Goal: Information Seeking & Learning: Learn about a topic

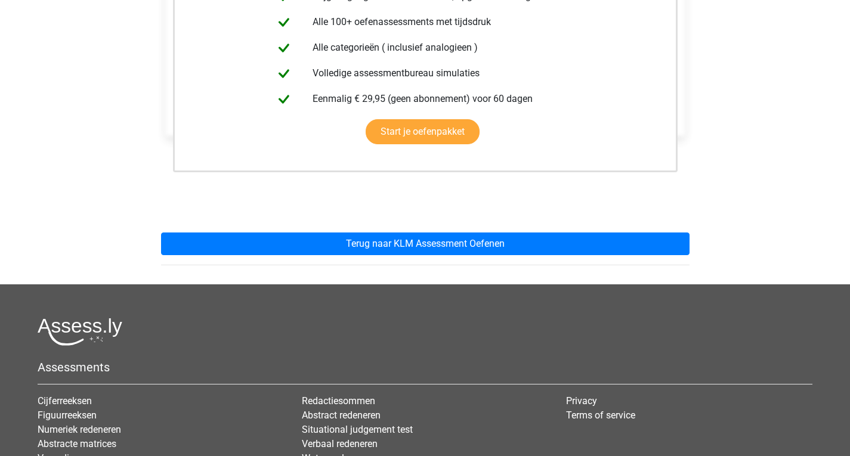
scroll to position [287, 0]
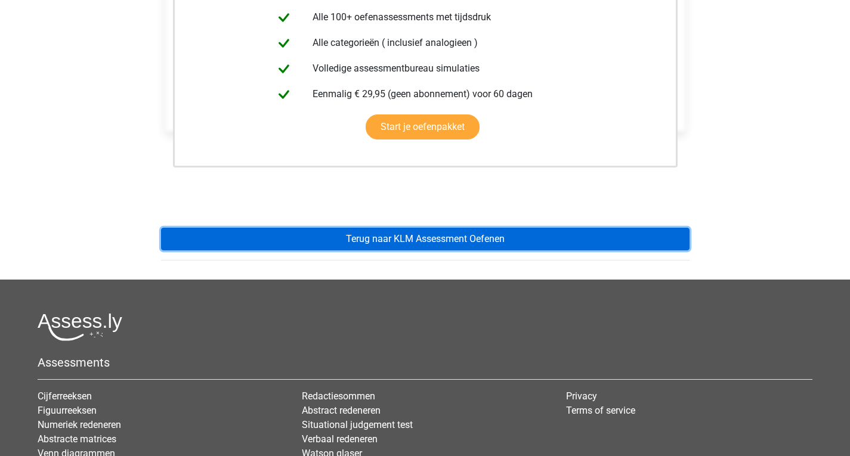
click at [566, 235] on link "Terug naar KLM Assessment Oefenen" at bounding box center [425, 239] width 528 height 23
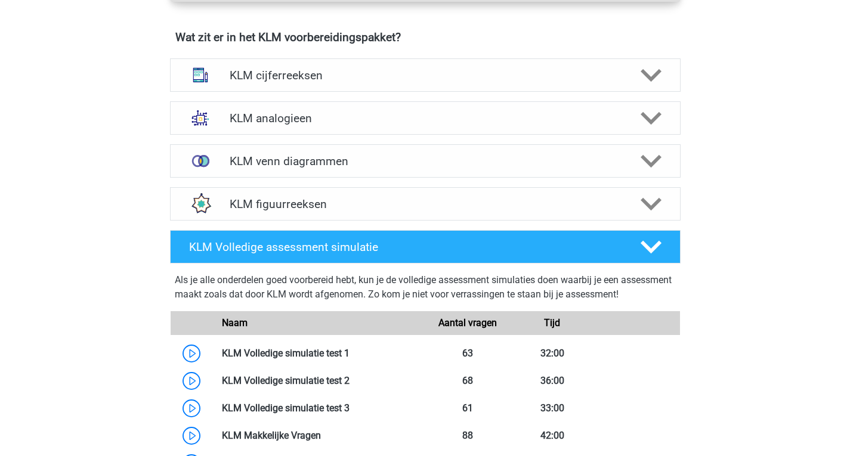
scroll to position [851, 0]
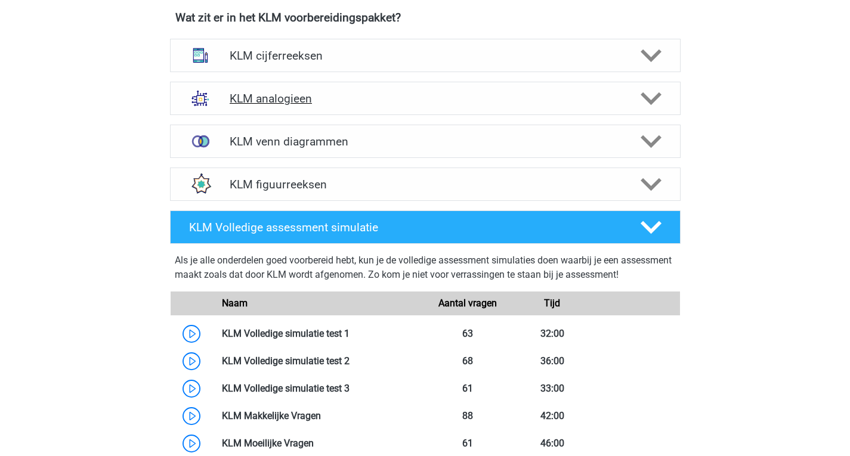
click at [589, 93] on h4 "KLM analogieen" at bounding box center [425, 99] width 391 height 14
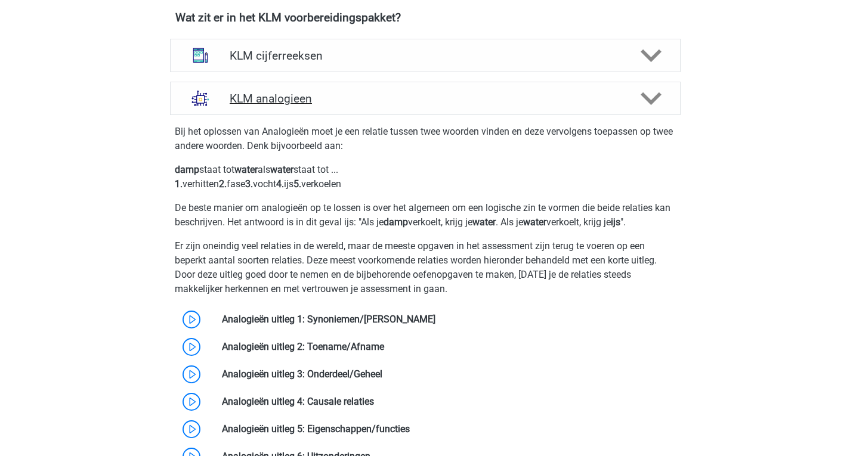
click at [576, 88] on div "KLM analogieen" at bounding box center [425, 98] width 511 height 33
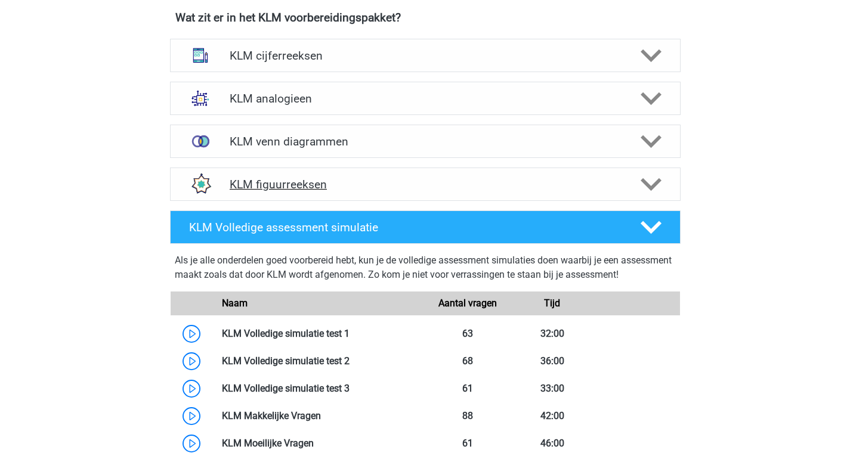
click at [579, 196] on div "KLM figuurreeksen" at bounding box center [425, 184] width 511 height 33
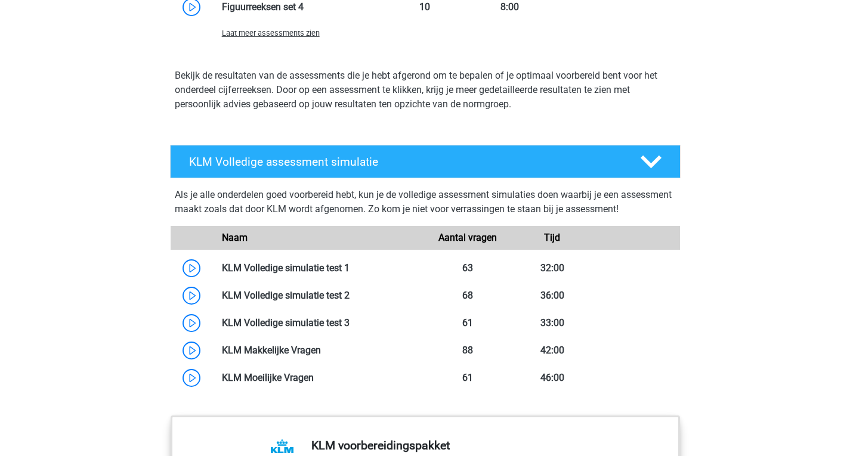
scroll to position [1099, 0]
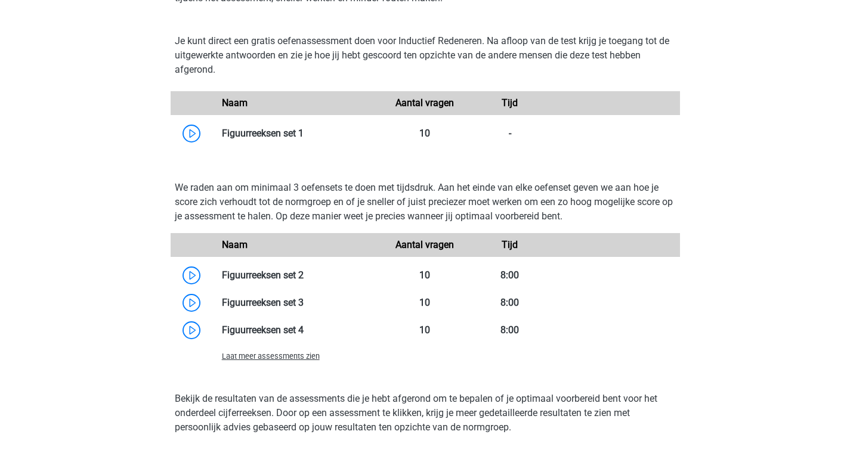
click at [304, 281] on link at bounding box center [304, 275] width 0 height 11
click at [304, 132] on link at bounding box center [304, 133] width 0 height 11
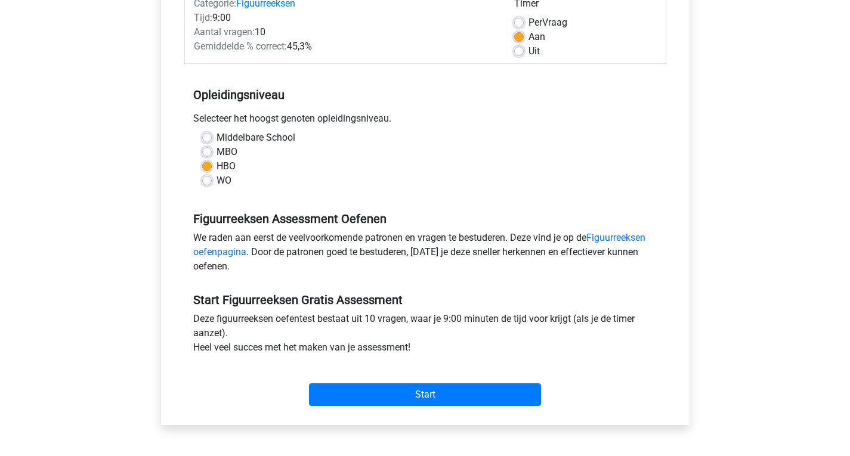
scroll to position [181, 0]
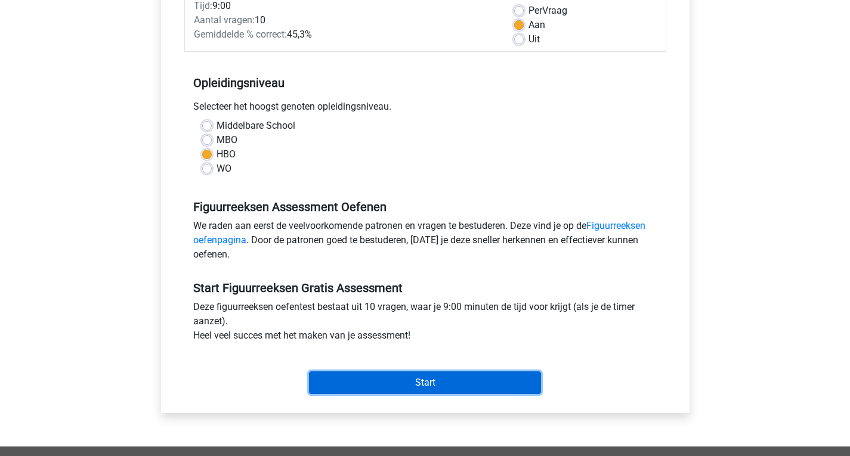
click at [533, 391] on input "Start" at bounding box center [425, 383] width 232 height 23
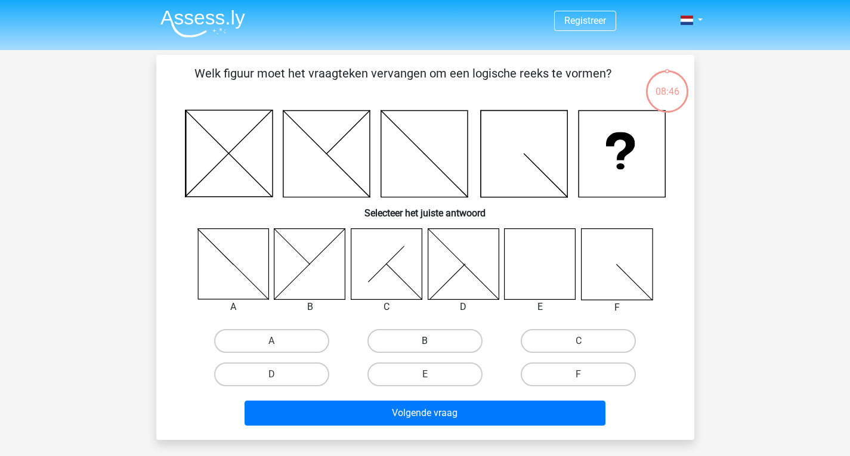
click at [455, 340] on label "B" at bounding box center [424, 341] width 115 height 24
click at [432, 341] on input "B" at bounding box center [429, 345] width 8 height 8
radio input "true"
click at [450, 383] on label "E" at bounding box center [424, 375] width 115 height 24
click at [432, 382] on input "E" at bounding box center [429, 379] width 8 height 8
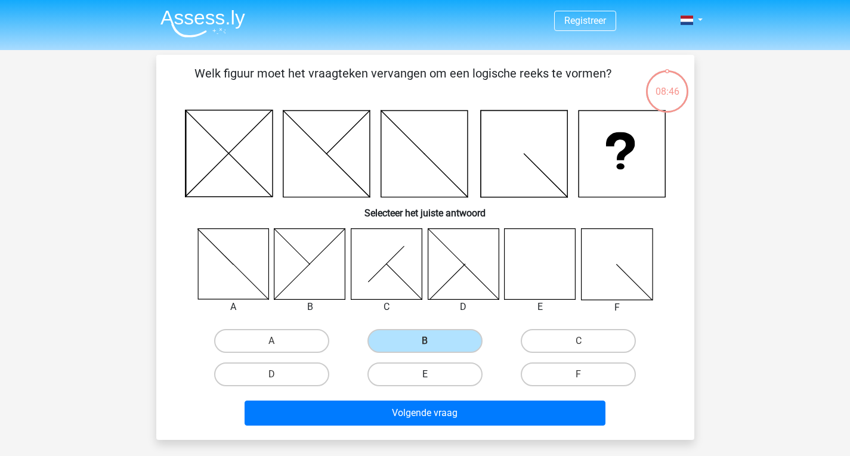
radio input "true"
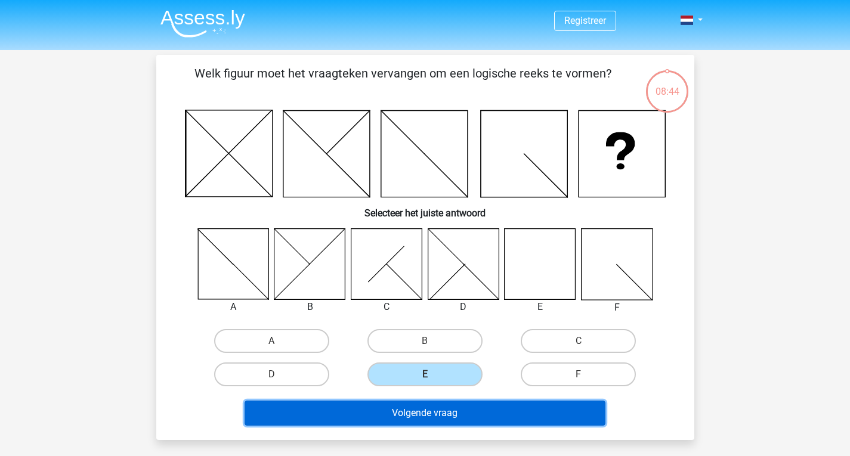
click at [465, 415] on button "Volgende vraag" at bounding box center [425, 413] width 361 height 25
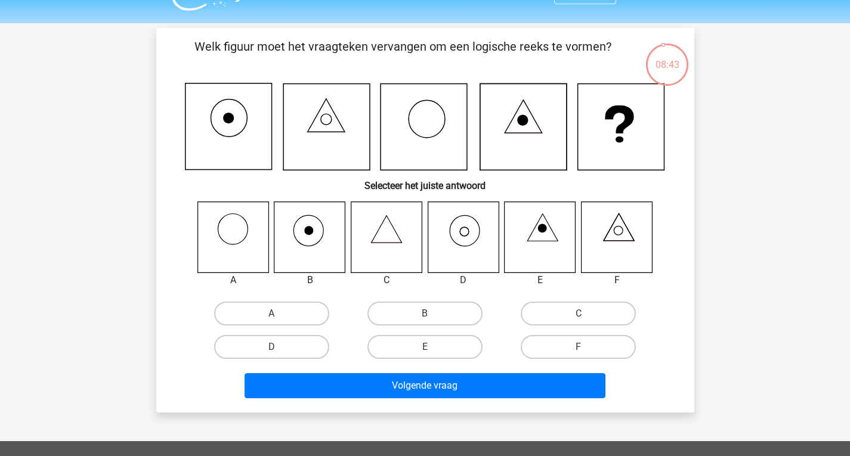
scroll to position [17, 0]
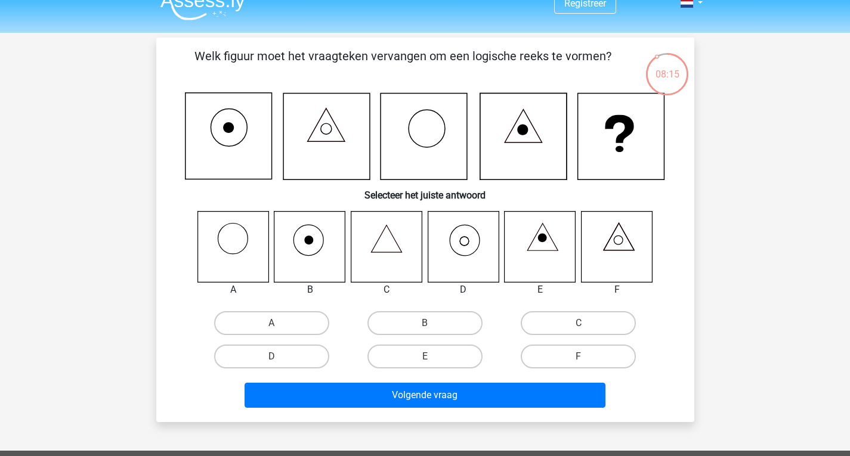
click at [458, 277] on icon at bounding box center [463, 246] width 71 height 71
click at [474, 268] on icon at bounding box center [463, 246] width 71 height 71
click at [310, 357] on label "D" at bounding box center [271, 357] width 115 height 24
click at [279, 357] on input "D" at bounding box center [275, 361] width 8 height 8
radio input "true"
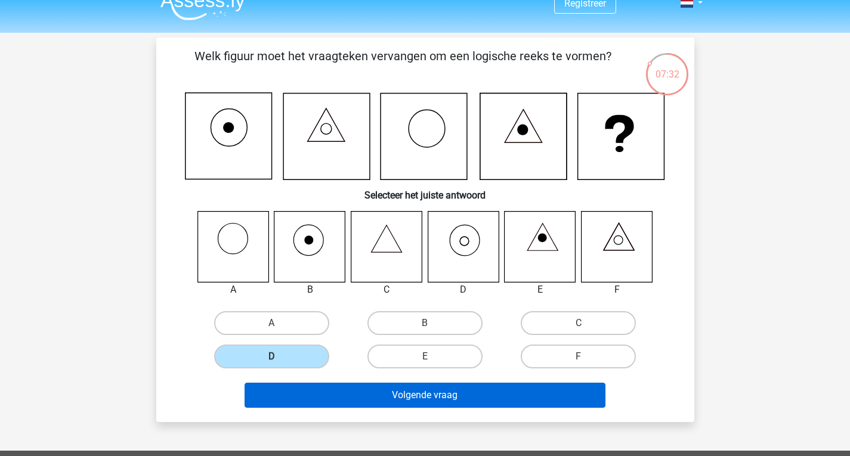
click at [530, 403] on button "Volgende vraag" at bounding box center [425, 395] width 361 height 25
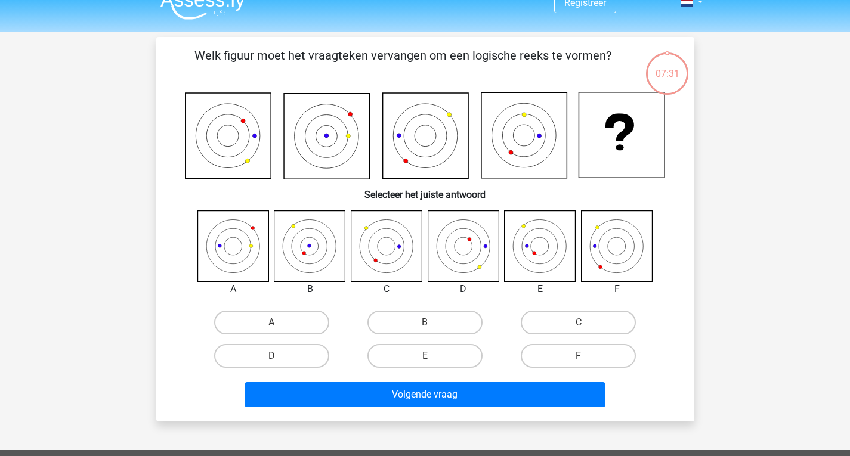
scroll to position [0, 0]
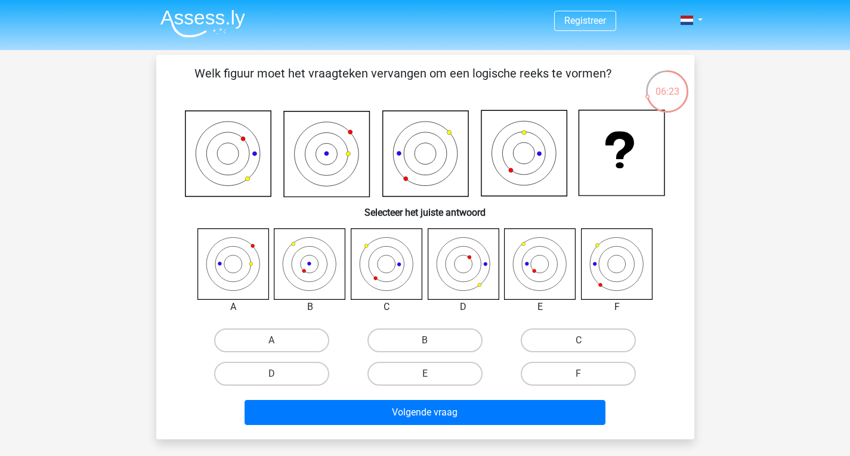
click at [531, 364] on label "F" at bounding box center [578, 374] width 115 height 24
click at [579, 374] on input "F" at bounding box center [583, 378] width 8 height 8
radio input "true"
click at [554, 352] on label "C" at bounding box center [578, 341] width 115 height 24
click at [579, 348] on input "C" at bounding box center [583, 345] width 8 height 8
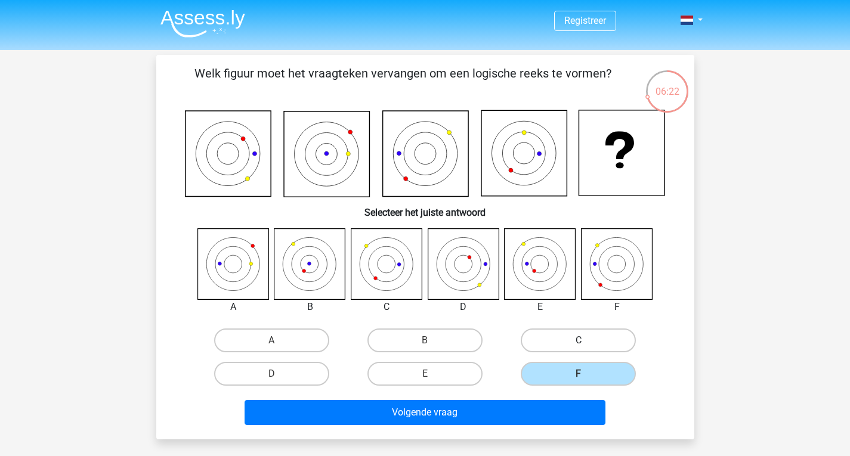
radio input "true"
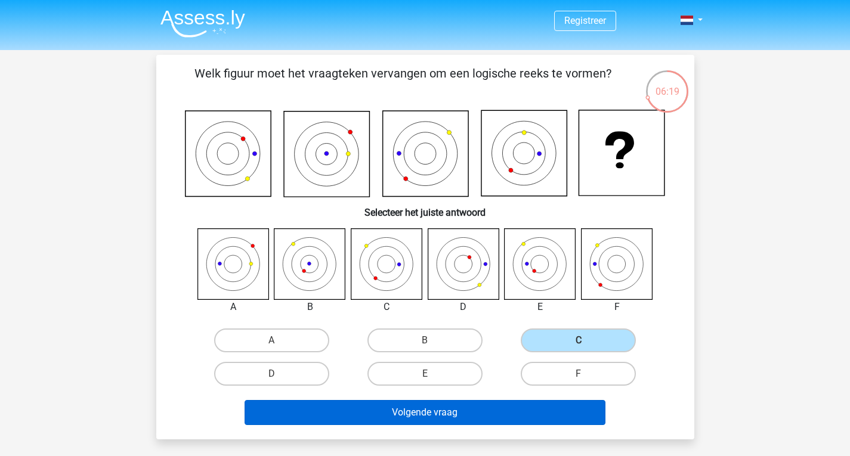
click at [456, 423] on button "Volgende vraag" at bounding box center [425, 412] width 361 height 25
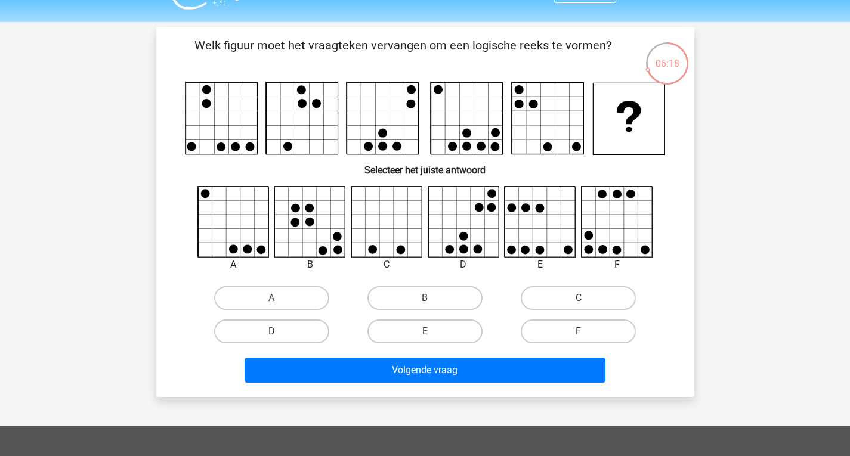
scroll to position [27, 0]
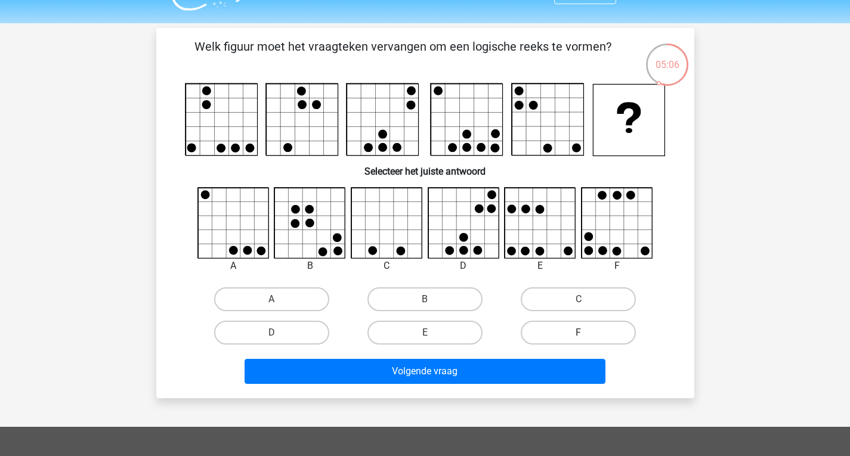
click at [533, 334] on label "F" at bounding box center [578, 333] width 115 height 24
click at [579, 334] on input "F" at bounding box center [583, 337] width 8 height 8
radio input "true"
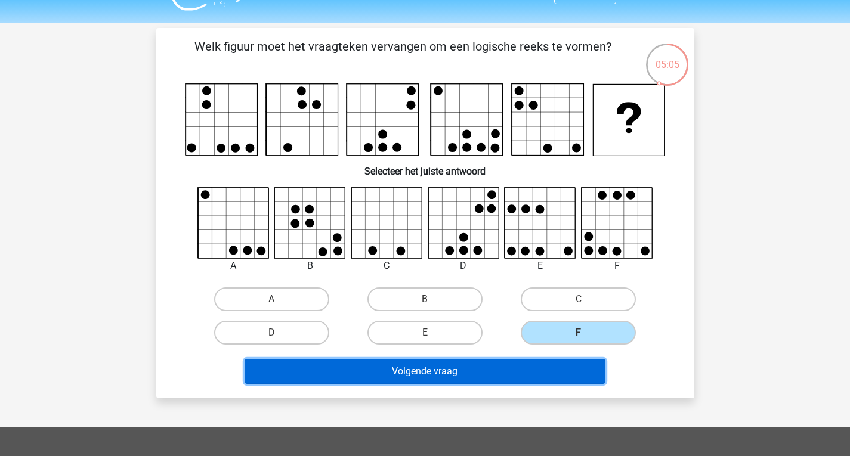
click at [499, 364] on button "Volgende vraag" at bounding box center [425, 371] width 361 height 25
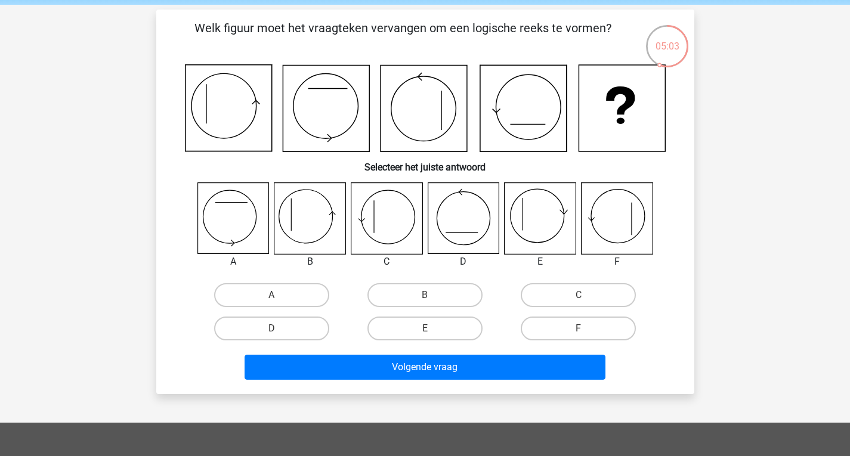
scroll to position [45, 0]
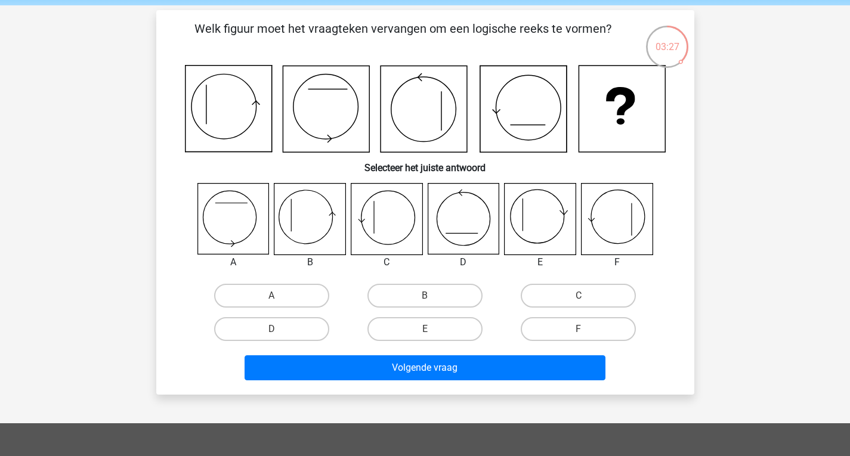
click at [400, 230] on icon at bounding box center [386, 219] width 71 height 71
click at [386, 228] on icon at bounding box center [386, 219] width 71 height 71
click at [564, 298] on label "C" at bounding box center [578, 296] width 115 height 24
click at [579, 298] on input "C" at bounding box center [583, 300] width 8 height 8
radio input "true"
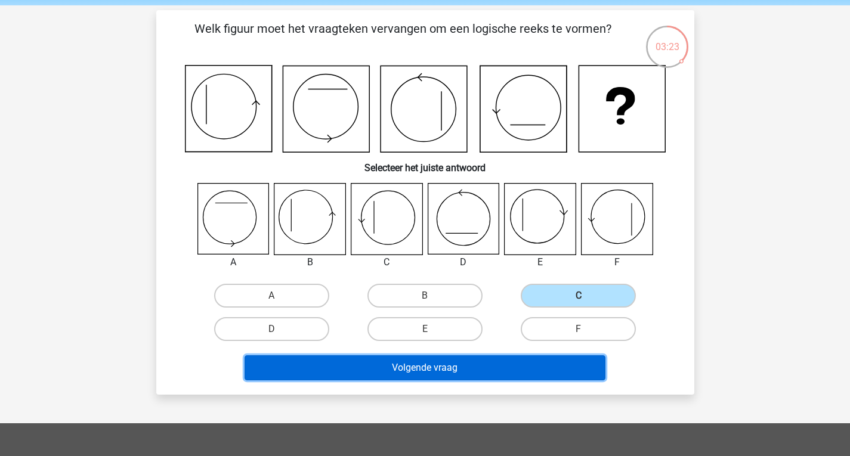
click at [514, 370] on button "Volgende vraag" at bounding box center [425, 367] width 361 height 25
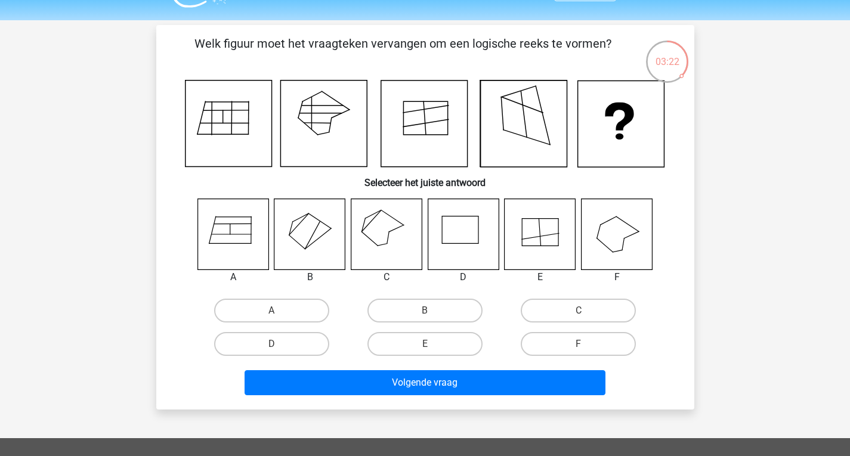
scroll to position [29, 0]
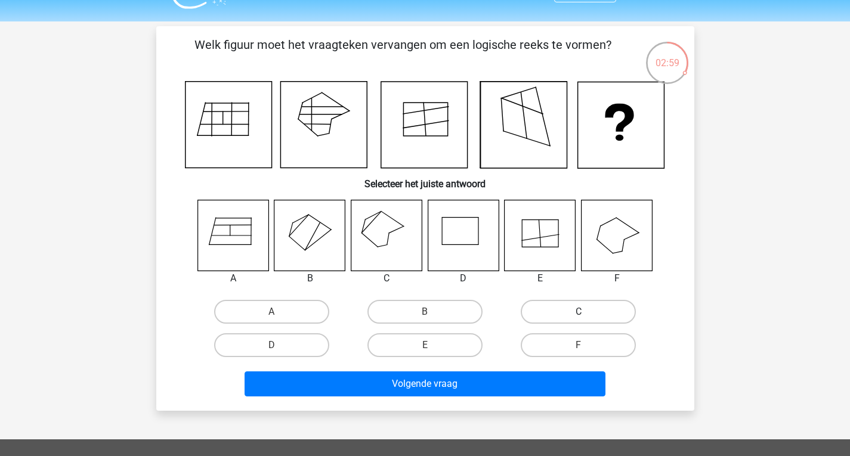
click at [550, 307] on label "C" at bounding box center [578, 312] width 115 height 24
click at [579, 312] on input "C" at bounding box center [583, 316] width 8 height 8
radio input "true"
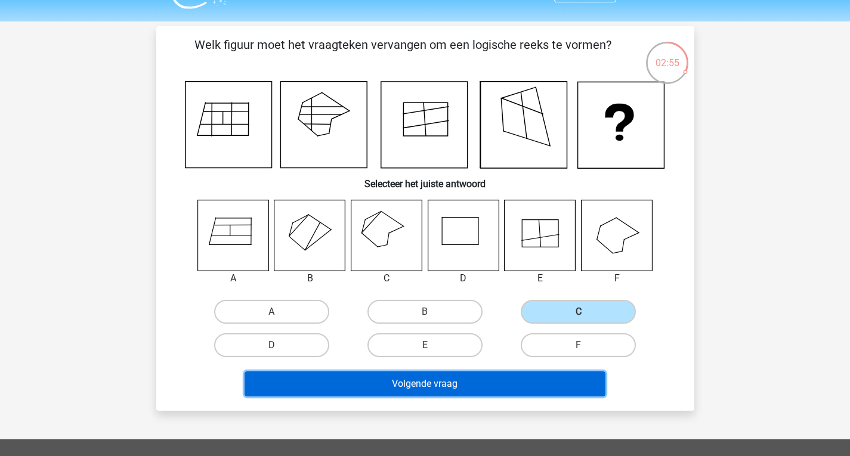
click at [495, 385] on button "Volgende vraag" at bounding box center [425, 384] width 361 height 25
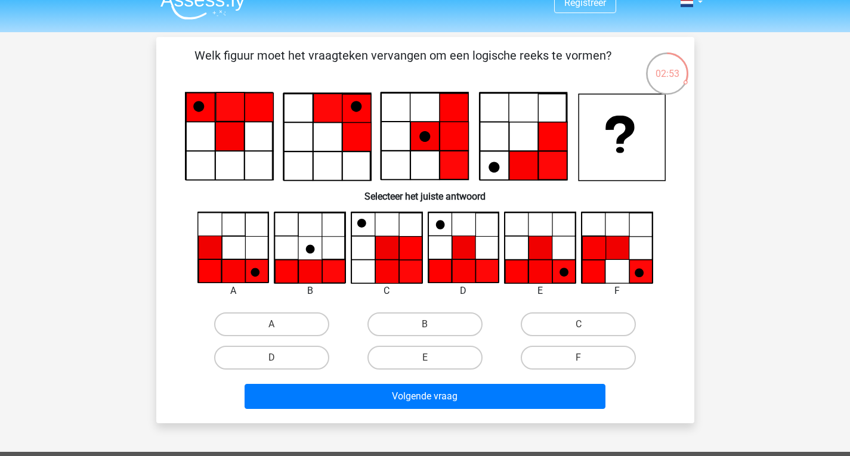
scroll to position [17, 0]
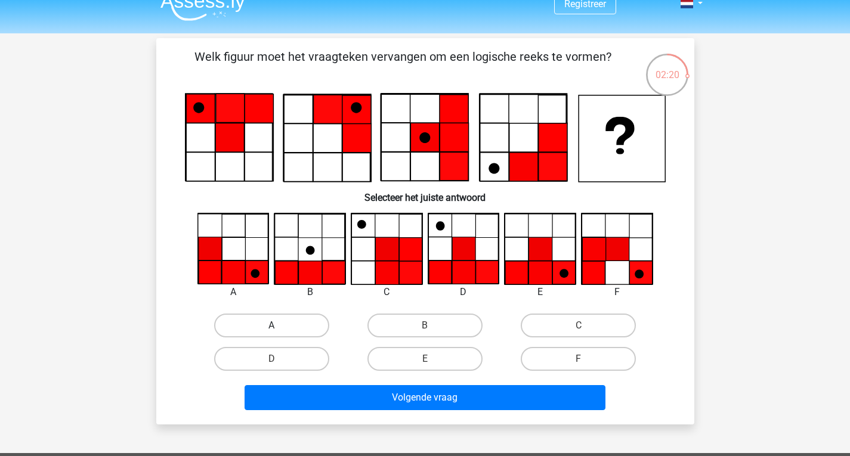
click at [284, 330] on label "A" at bounding box center [271, 326] width 115 height 24
click at [279, 330] on input "A" at bounding box center [275, 330] width 8 height 8
radio input "true"
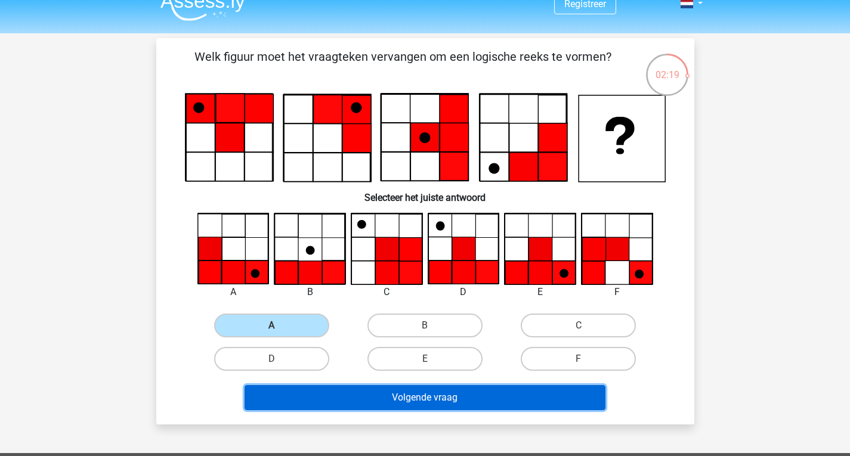
click at [389, 403] on button "Volgende vraag" at bounding box center [425, 397] width 361 height 25
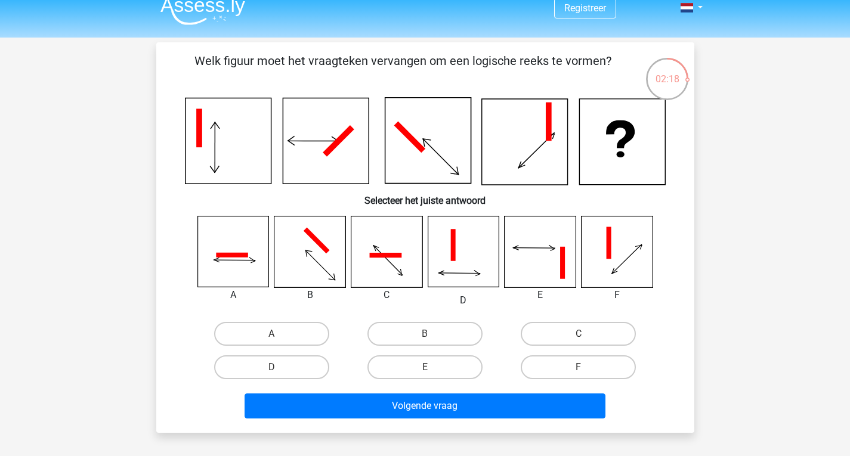
scroll to position [10, 0]
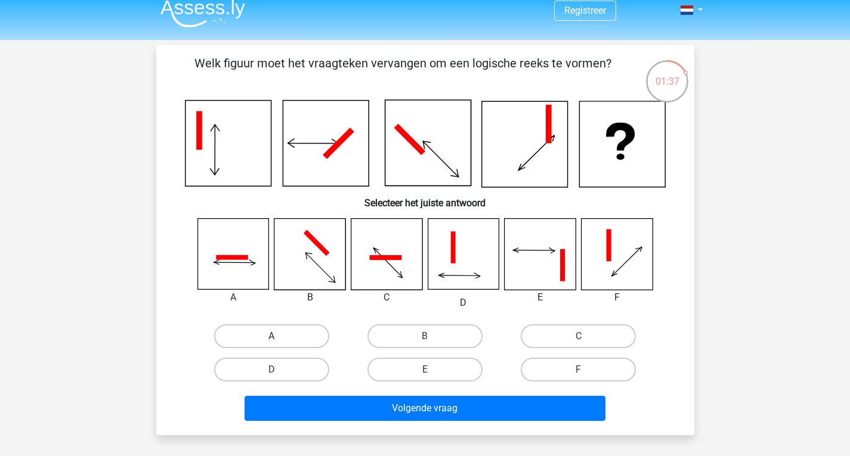
click at [248, 332] on label "A" at bounding box center [271, 336] width 115 height 24
click at [271, 336] on input "A" at bounding box center [275, 340] width 8 height 8
radio input "true"
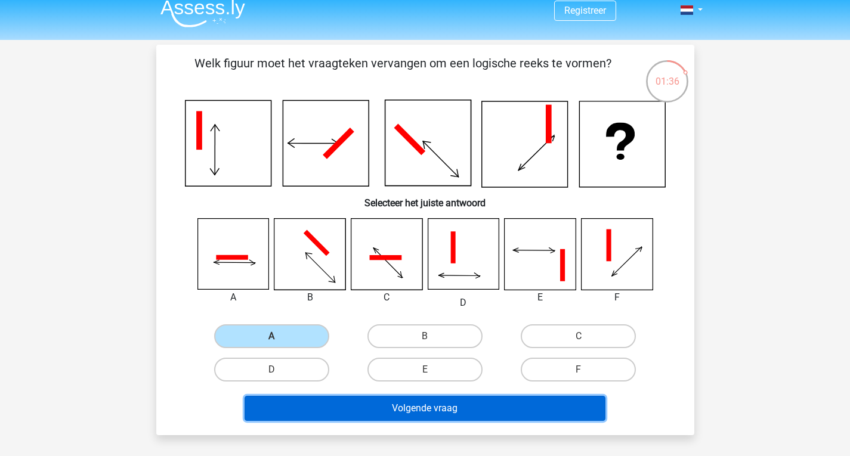
click at [320, 404] on button "Volgende vraag" at bounding box center [425, 408] width 361 height 25
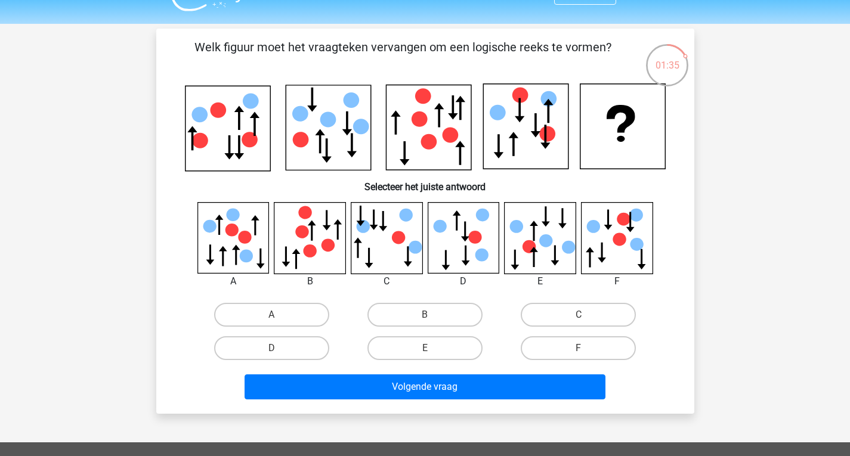
scroll to position [26, 0]
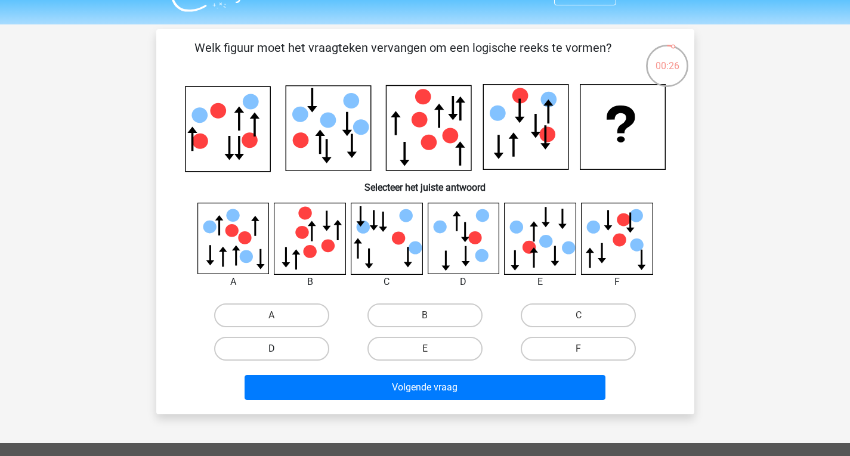
click at [286, 345] on label "D" at bounding box center [271, 349] width 115 height 24
click at [279, 349] on input "D" at bounding box center [275, 353] width 8 height 8
radio input "true"
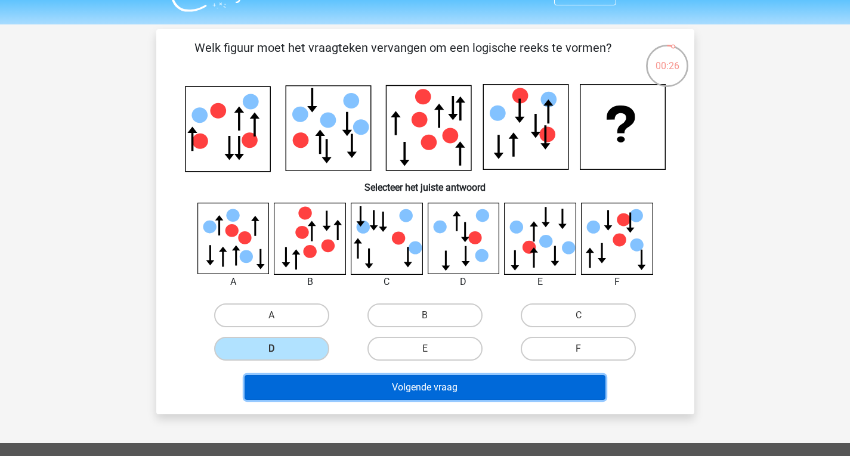
click at [386, 381] on button "Volgende vraag" at bounding box center [425, 387] width 361 height 25
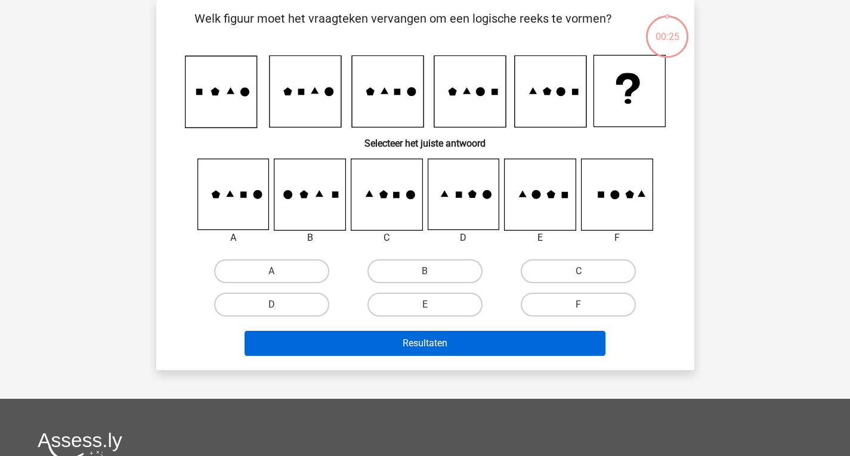
scroll to position [0, 0]
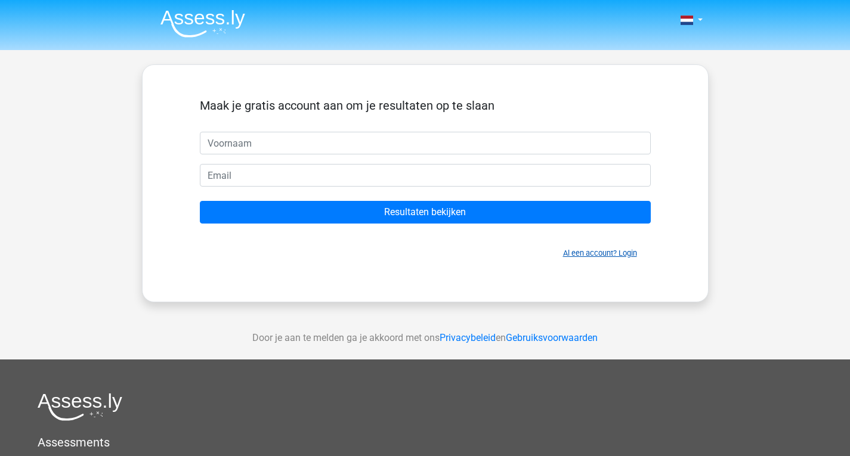
click at [589, 253] on link "Al een account? Login" at bounding box center [600, 253] width 74 height 9
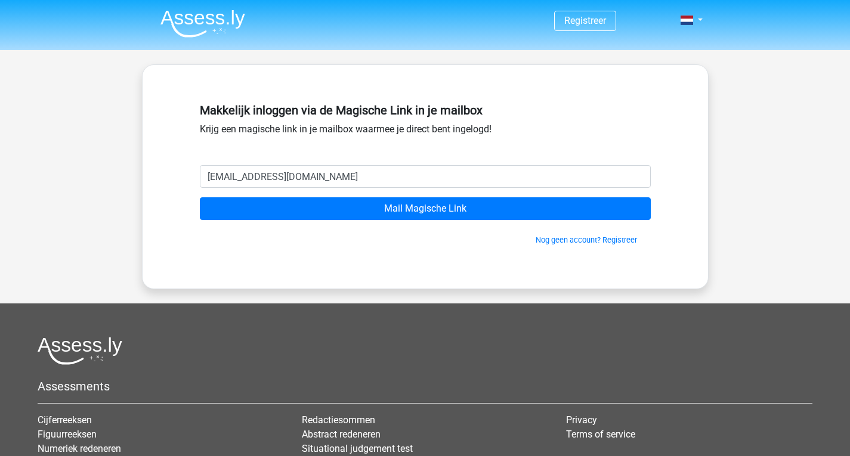
type input "[EMAIL_ADDRESS][DOMAIN_NAME]"
click at [200, 197] on input "Mail Magische Link" at bounding box center [425, 208] width 451 height 23
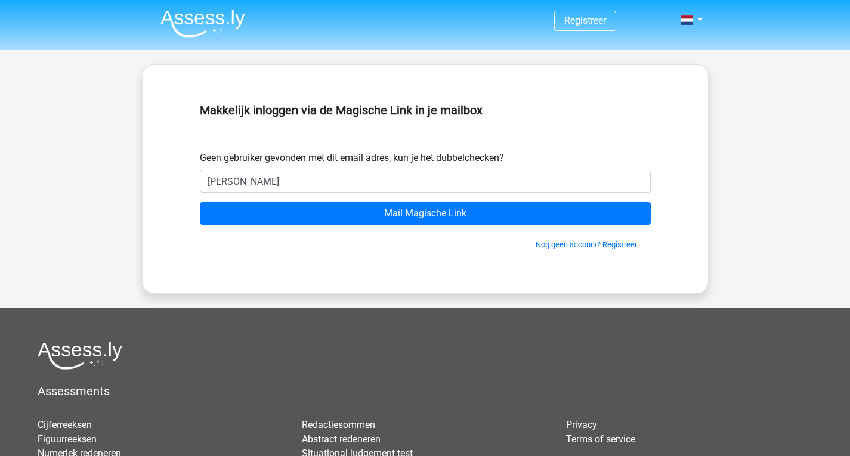
type input "[EMAIL_ADDRESS][DOMAIN_NAME]"
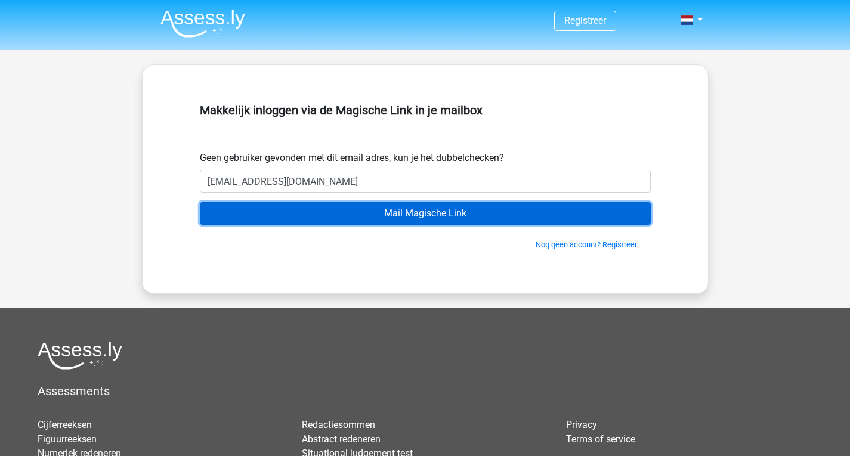
click at [321, 218] on input "Mail Magische Link" at bounding box center [425, 213] width 451 height 23
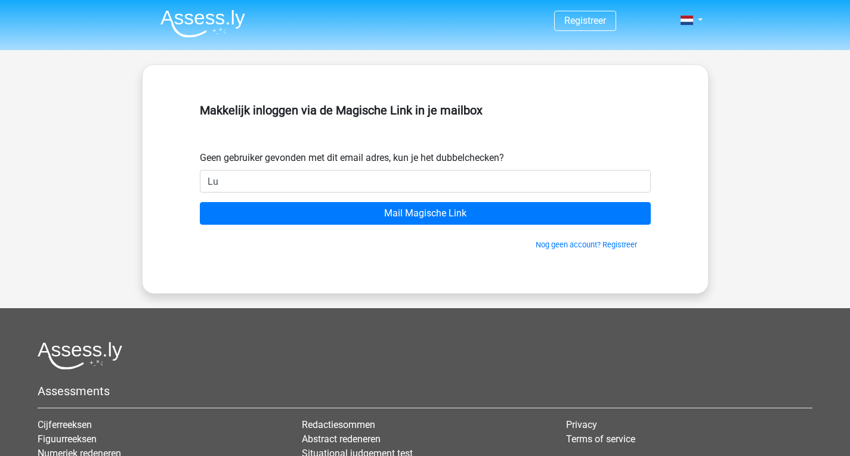
type input "[EMAIL_ADDRESS][DOMAIN_NAME]"
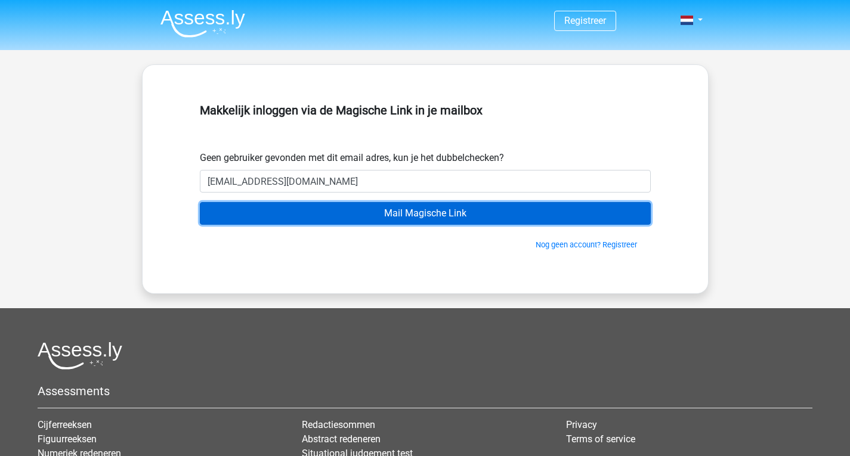
click at [310, 223] on input "Mail Magische Link" at bounding box center [425, 213] width 451 height 23
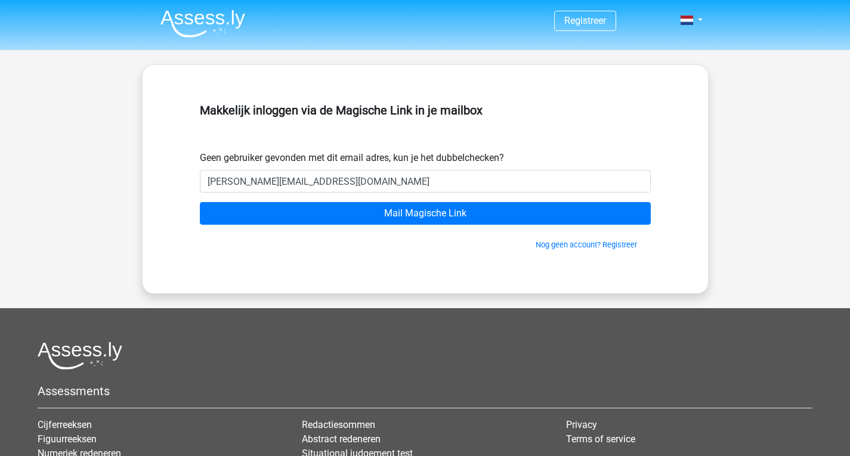
type input "[PERSON_NAME][EMAIL_ADDRESS][DOMAIN_NAME]"
click at [200, 202] on input "Mail Magische Link" at bounding box center [425, 213] width 451 height 23
click at [579, 245] on link "Nog geen account? Registreer" at bounding box center [586, 244] width 101 height 9
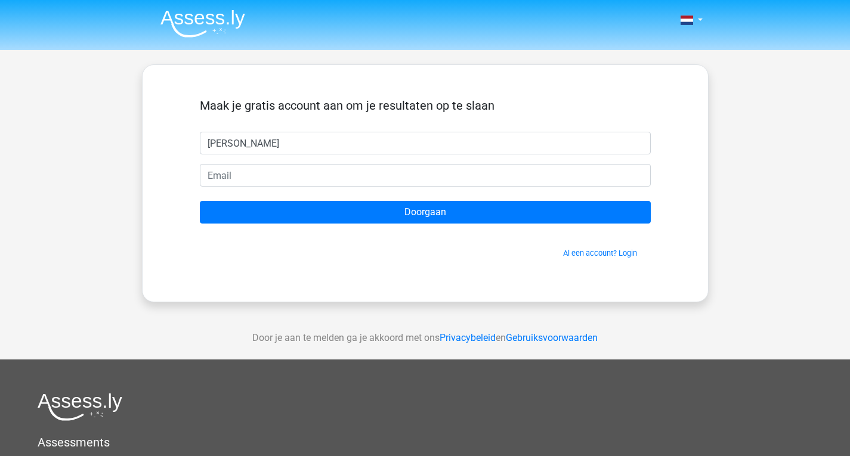
type input "[PERSON_NAME]"
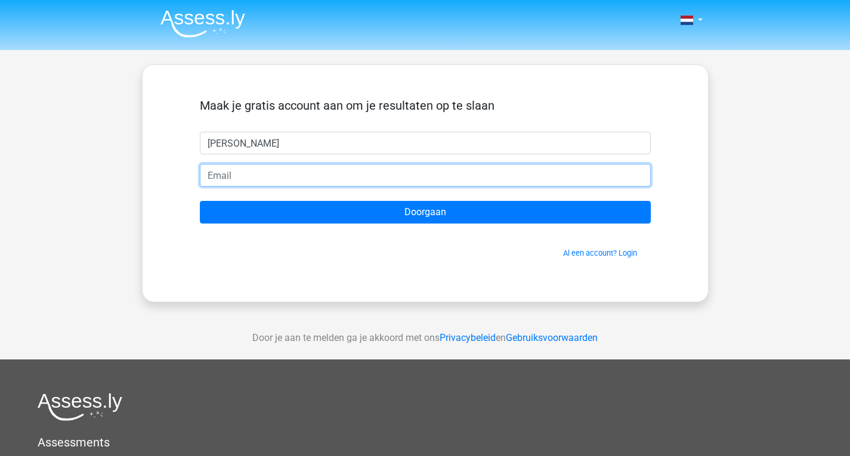
click at [333, 177] on input "email" at bounding box center [425, 175] width 451 height 23
type input "[PERSON_NAME][EMAIL_ADDRESS][DOMAIN_NAME]"
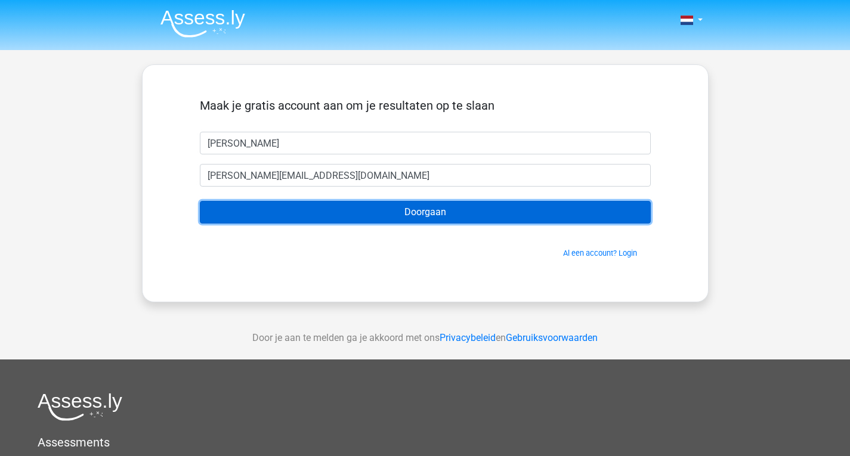
click at [301, 215] on input "Doorgaan" at bounding box center [425, 212] width 451 height 23
click at [249, 216] on input "Doorgaan" at bounding box center [425, 212] width 451 height 23
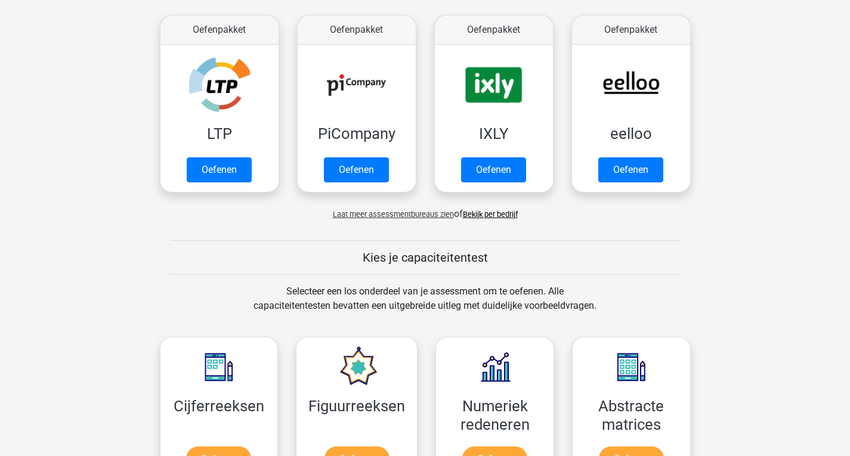
scroll to position [223, 0]
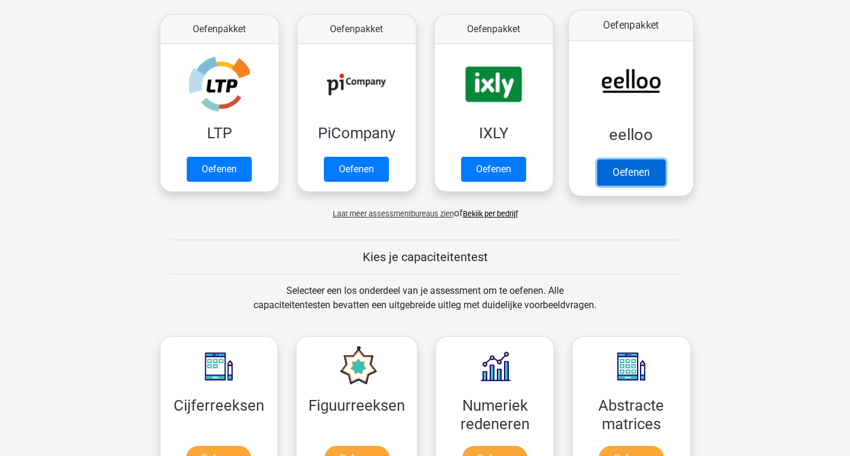
click at [620, 165] on link "Oefenen" at bounding box center [630, 172] width 68 height 26
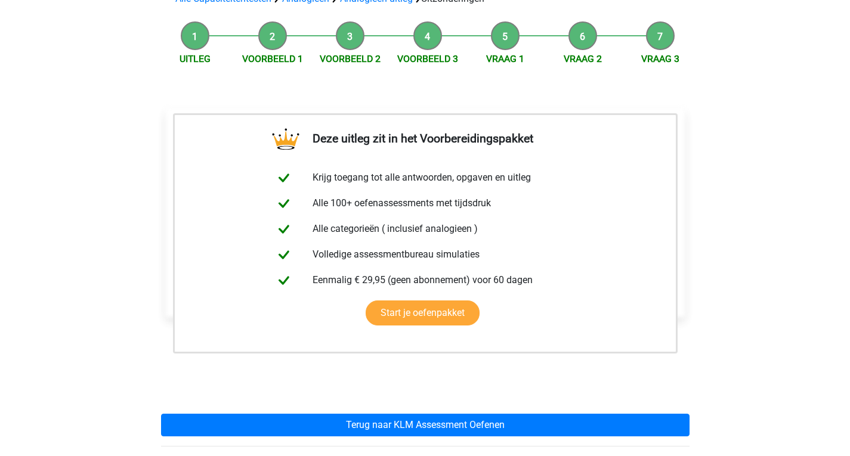
scroll to position [100, 0]
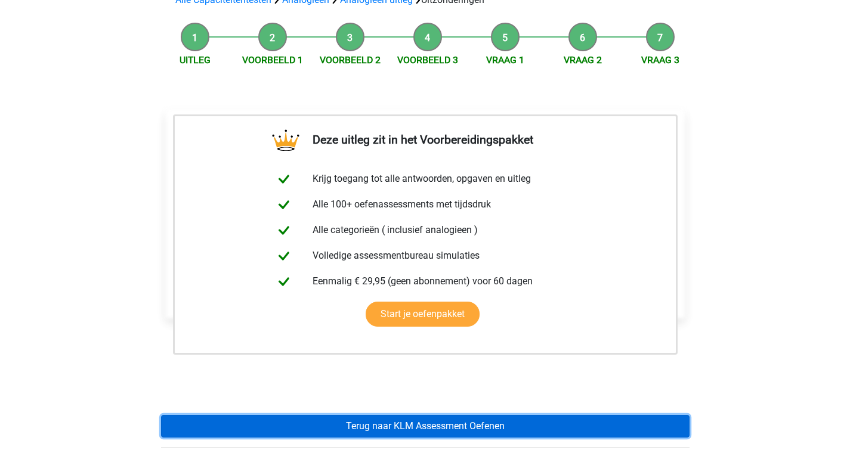
click at [363, 425] on link "Terug naar KLM Assessment Oefenen" at bounding box center [425, 426] width 528 height 23
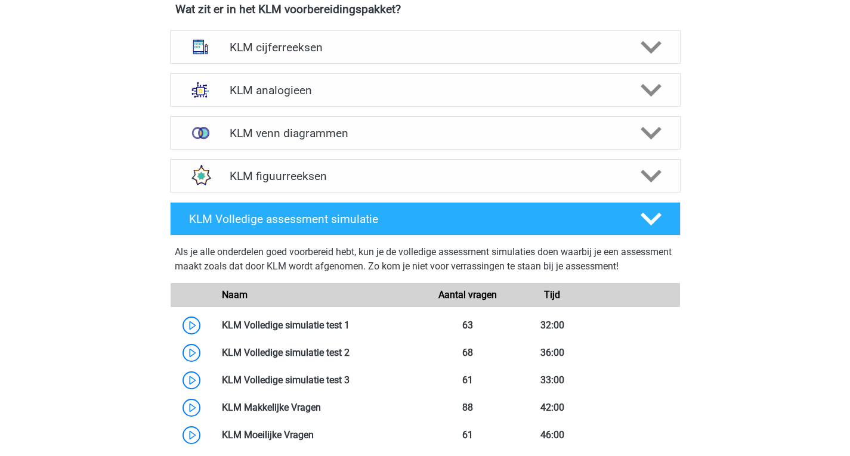
scroll to position [863, 0]
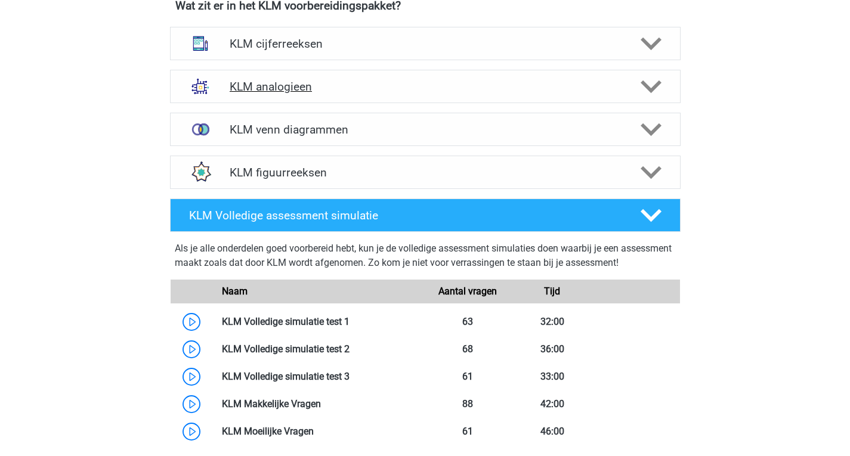
click at [331, 100] on div "KLM analogieen" at bounding box center [425, 86] width 511 height 33
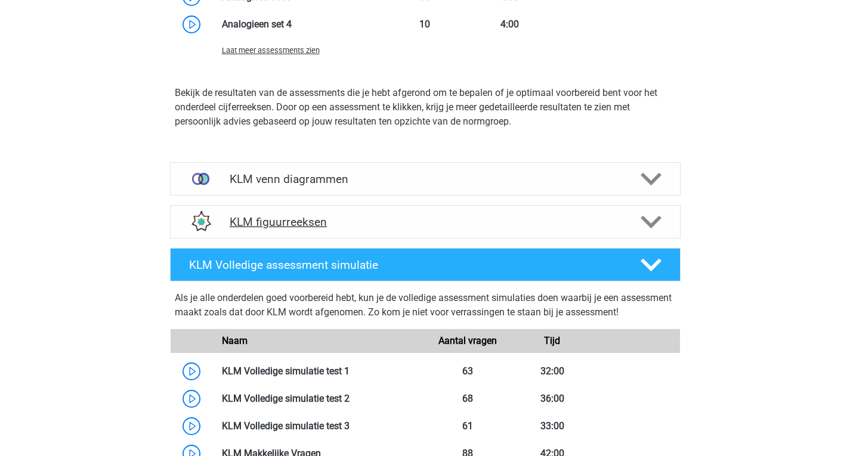
click at [299, 219] on h4 "KLM figuurreeksen" at bounding box center [425, 222] width 391 height 14
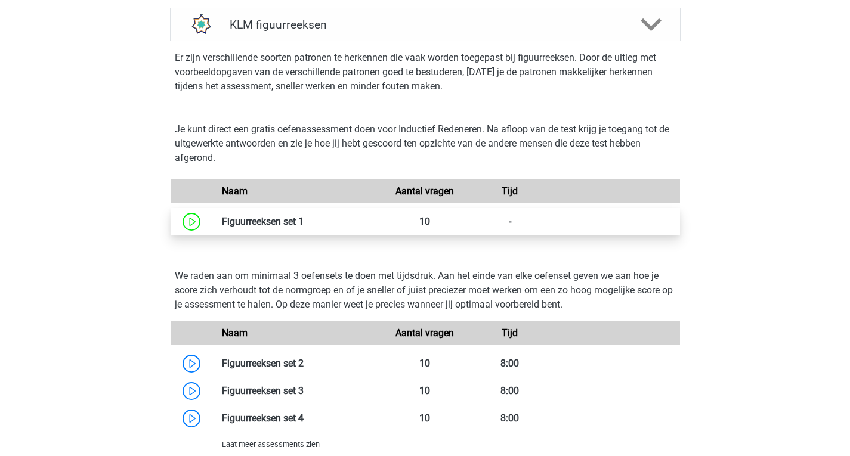
scroll to position [1801, 0]
click at [304, 221] on link at bounding box center [304, 220] width 0 height 11
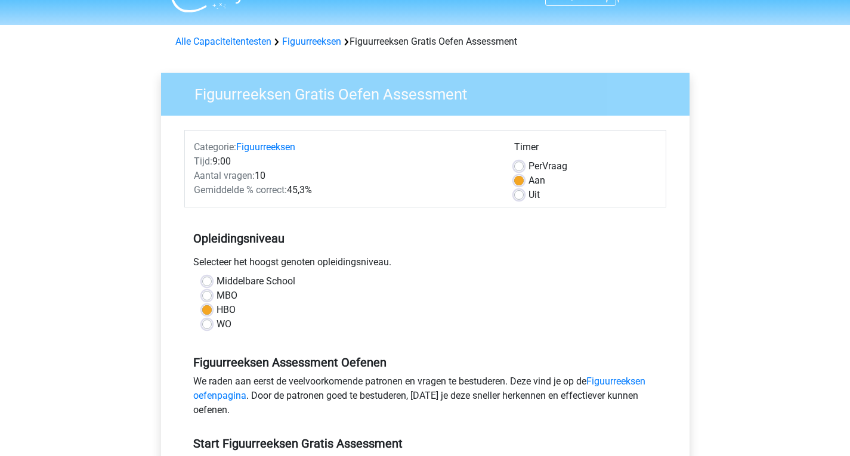
scroll to position [22, 0]
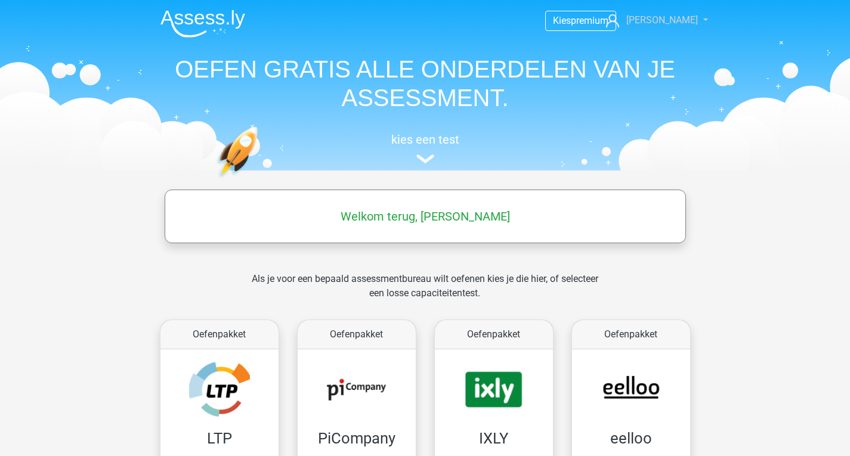
click at [664, 24] on span "[PERSON_NAME]" at bounding box center [662, 19] width 72 height 11
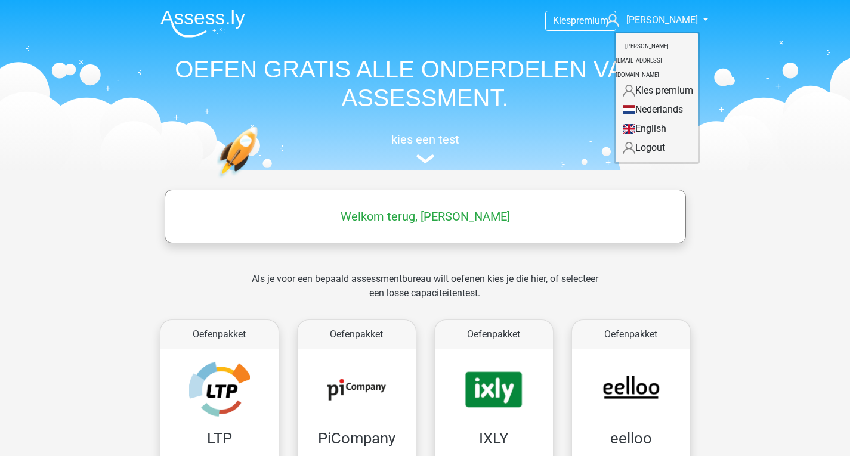
click at [505, 125] on div "Kies premium Lucas Lucas-otten@outlook.com" at bounding box center [425, 84] width 567 height 164
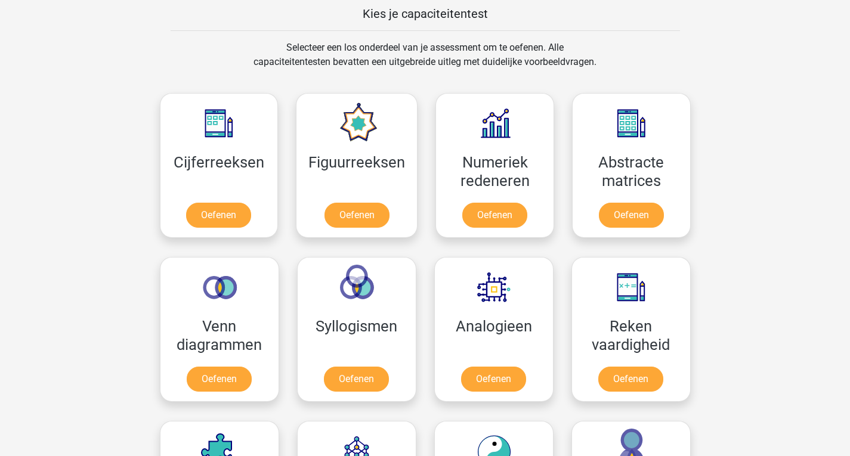
scroll to position [539, 0]
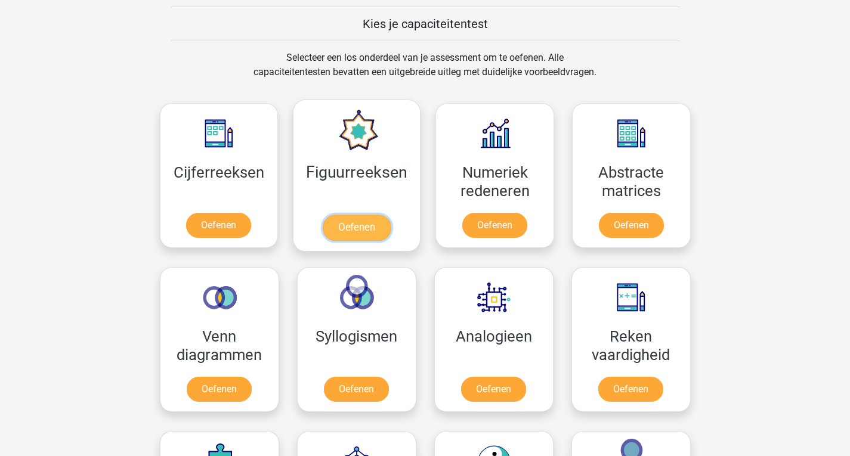
click at [369, 227] on link "Oefenen" at bounding box center [357, 228] width 68 height 26
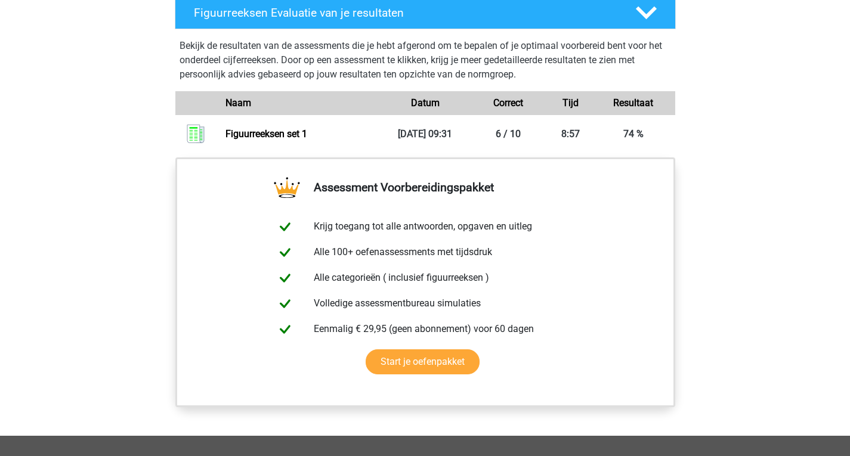
scroll to position [849, 0]
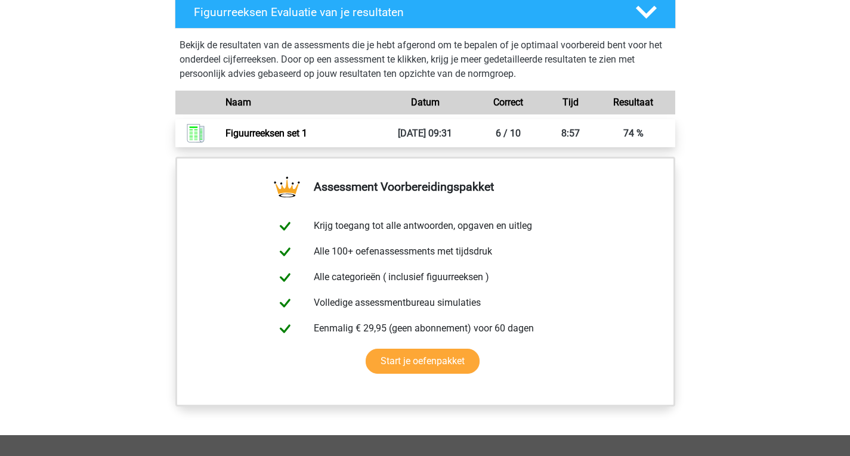
click at [307, 129] on link "Figuurreeksen set 1" at bounding box center [266, 133] width 82 height 11
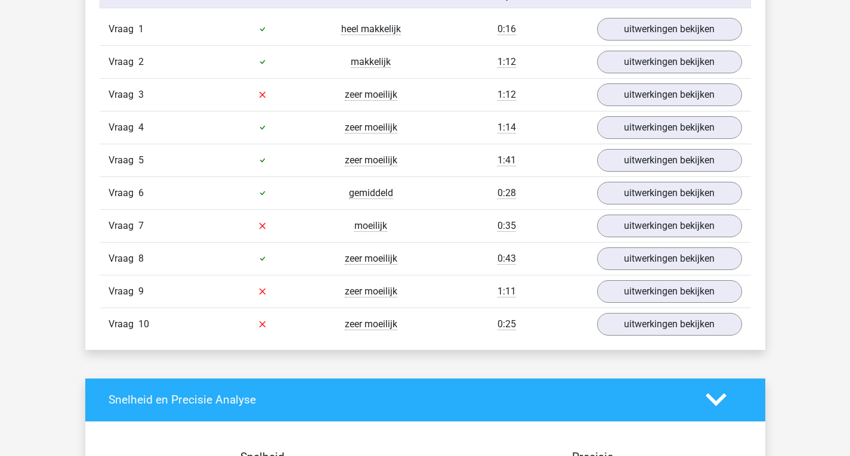
scroll to position [1018, 0]
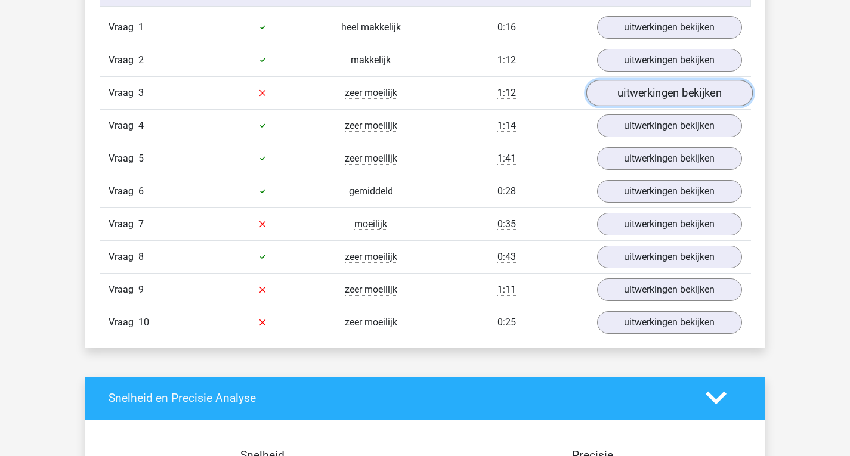
click at [626, 92] on link "uitwerkingen bekijken" at bounding box center [669, 93] width 166 height 26
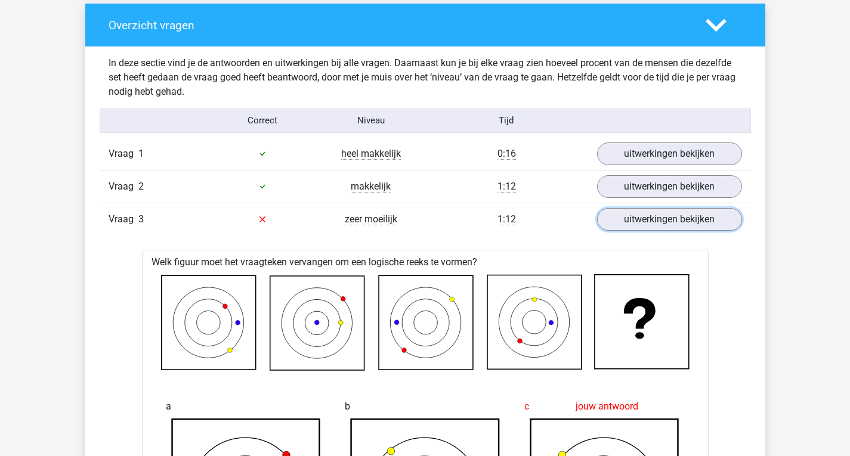
scroll to position [873, 0]
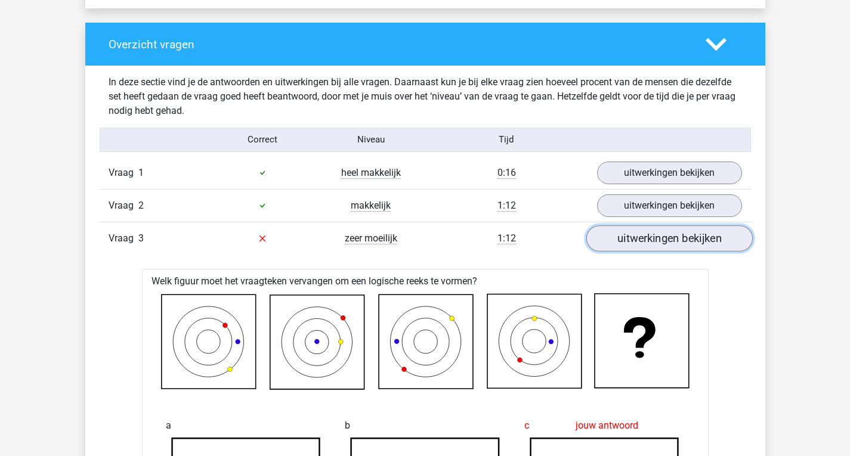
click at [635, 243] on link "uitwerkingen bekijken" at bounding box center [669, 238] width 166 height 26
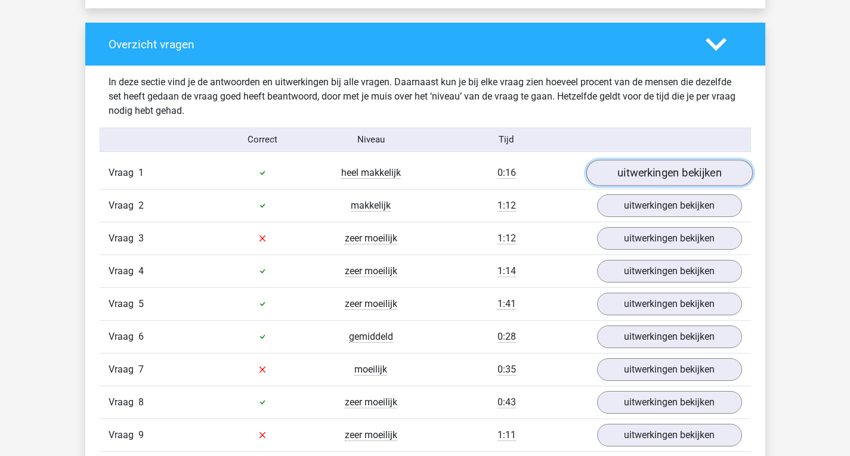
click at [626, 178] on link "uitwerkingen bekijken" at bounding box center [669, 173] width 166 height 26
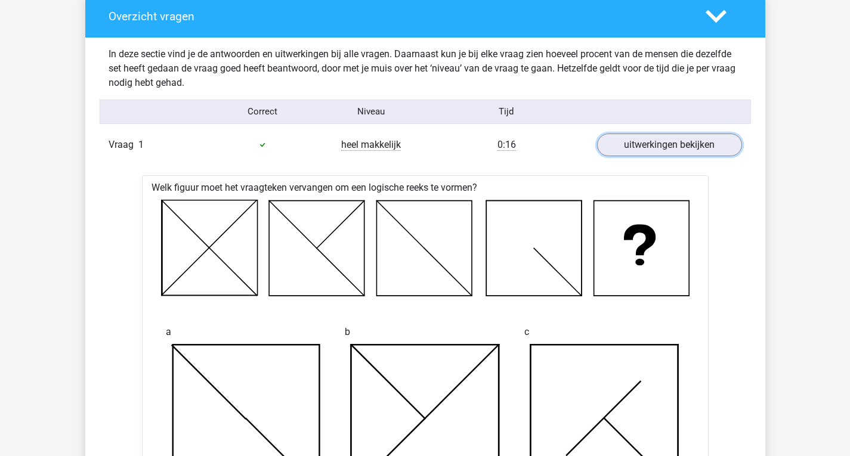
scroll to position [902, 0]
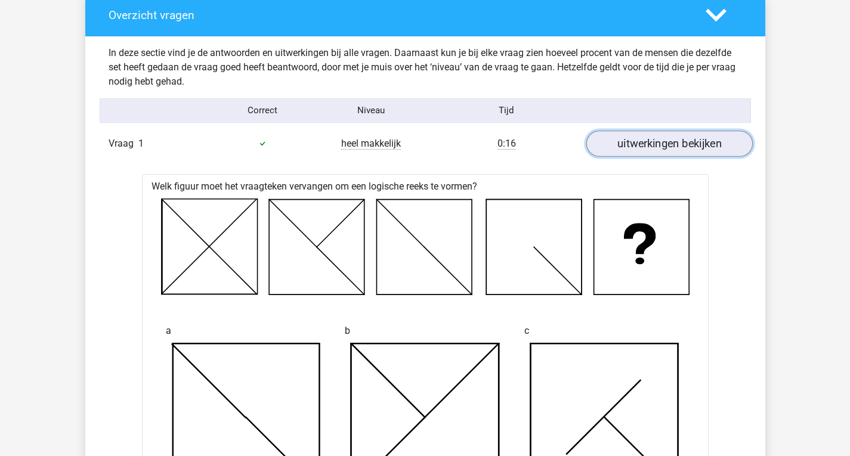
click at [623, 146] on link "uitwerkingen bekijken" at bounding box center [669, 144] width 166 height 26
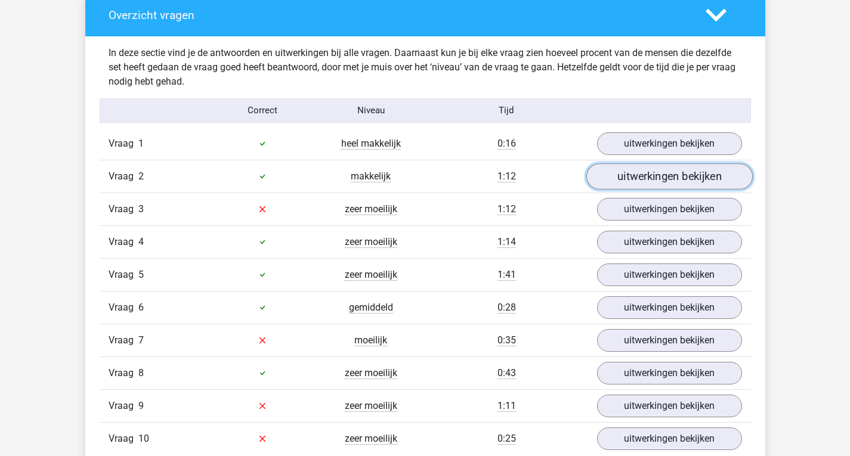
click at [638, 185] on link "uitwerkingen bekijken" at bounding box center [669, 176] width 166 height 26
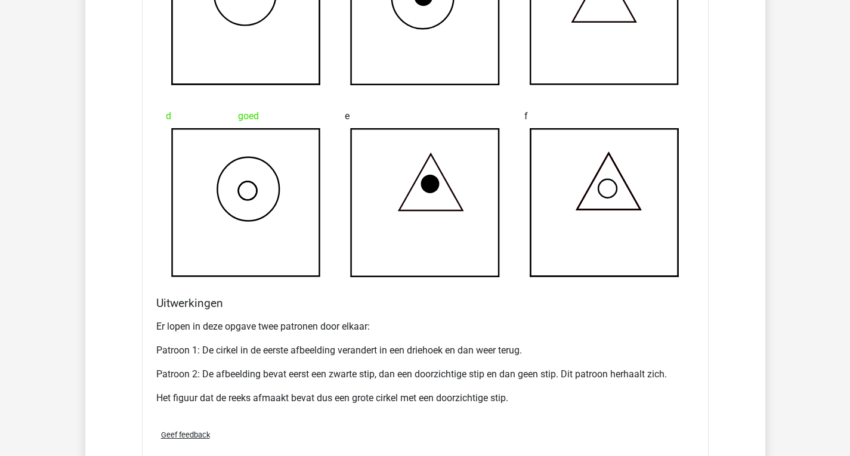
scroll to position [1343, 0]
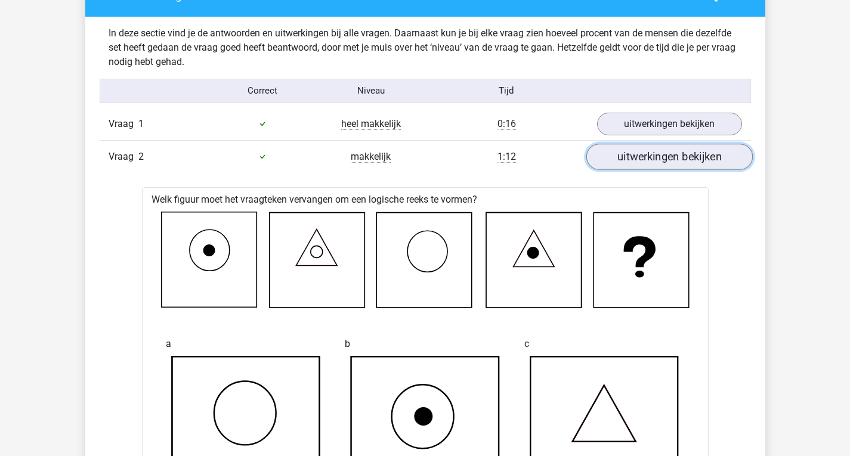
click at [623, 154] on link "uitwerkingen bekijken" at bounding box center [669, 157] width 166 height 26
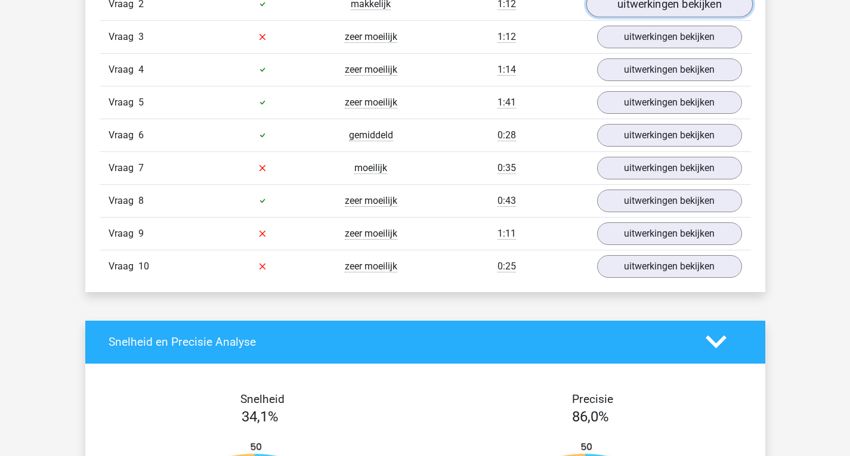
scroll to position [1075, 0]
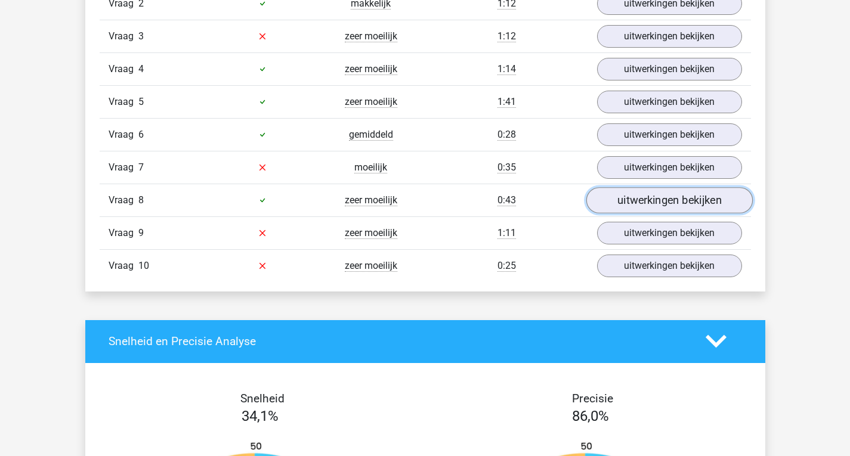
click at [634, 204] on link "uitwerkingen bekijken" at bounding box center [669, 200] width 166 height 26
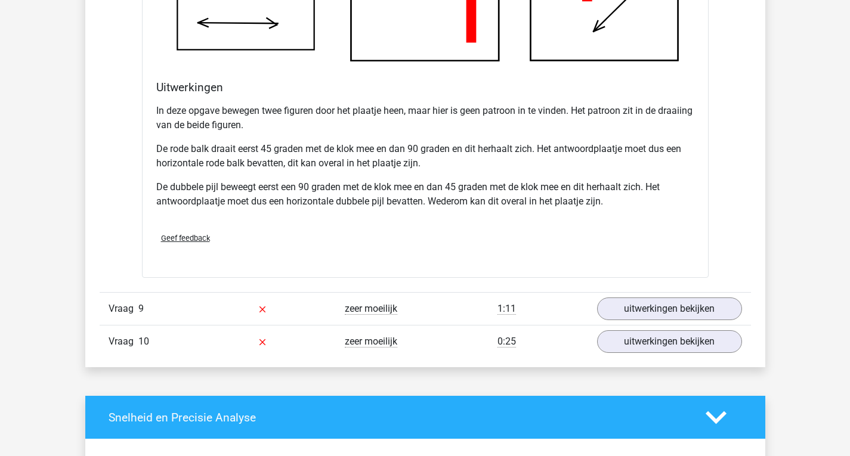
scroll to position [1755, 0]
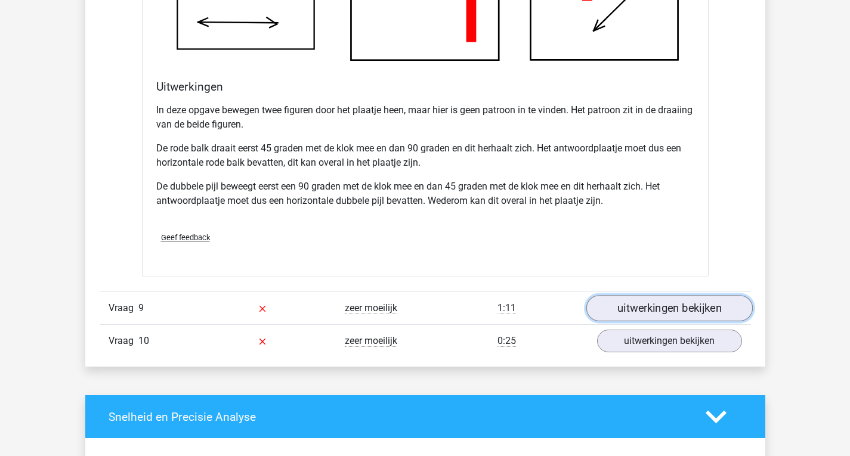
click at [624, 301] on link "uitwerkingen bekijken" at bounding box center [669, 309] width 166 height 26
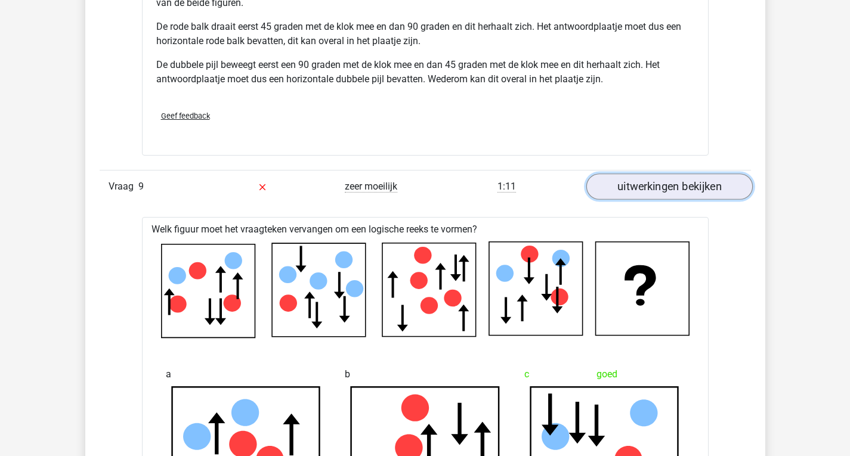
scroll to position [1877, 0]
click at [650, 185] on link "uitwerkingen bekijken" at bounding box center [669, 187] width 166 height 26
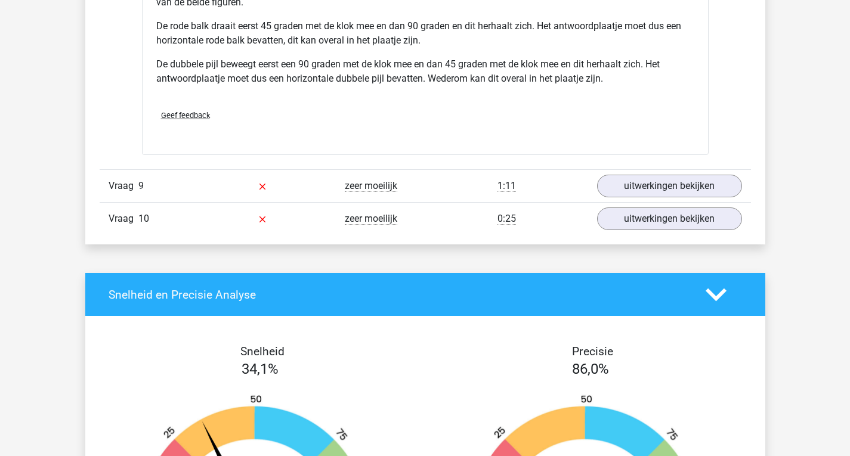
click at [648, 200] on div "Vraag 9 zeer moeilijk 1:11 uitwerkingen bekijken" at bounding box center [425, 185] width 651 height 33
click at [647, 209] on link "uitwerkingen bekijken" at bounding box center [669, 219] width 166 height 26
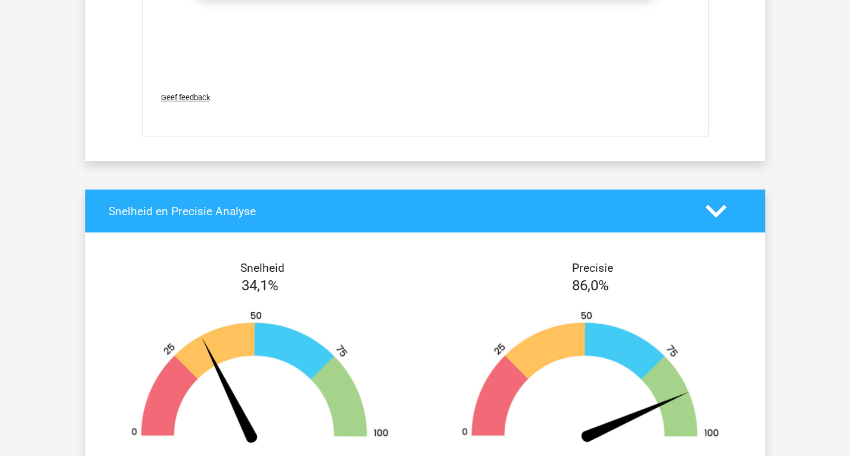
scroll to position [2934, 0]
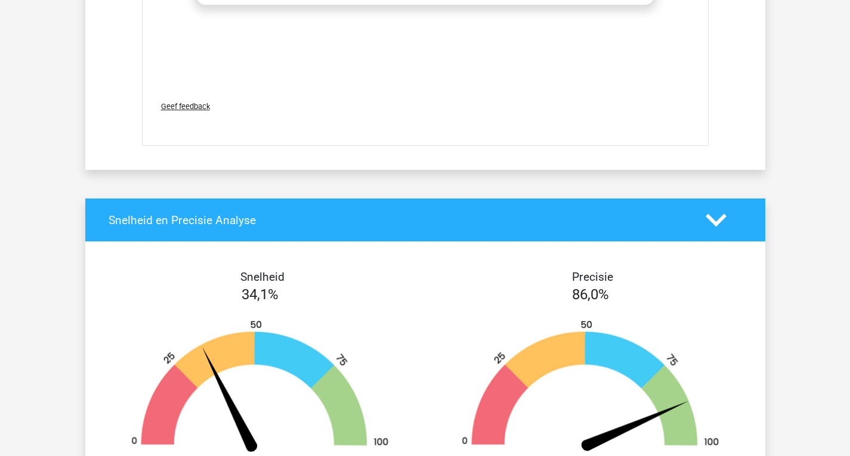
click at [703, 218] on div at bounding box center [724, 220] width 54 height 21
click at [716, 218] on icon at bounding box center [716, 220] width 21 height 21
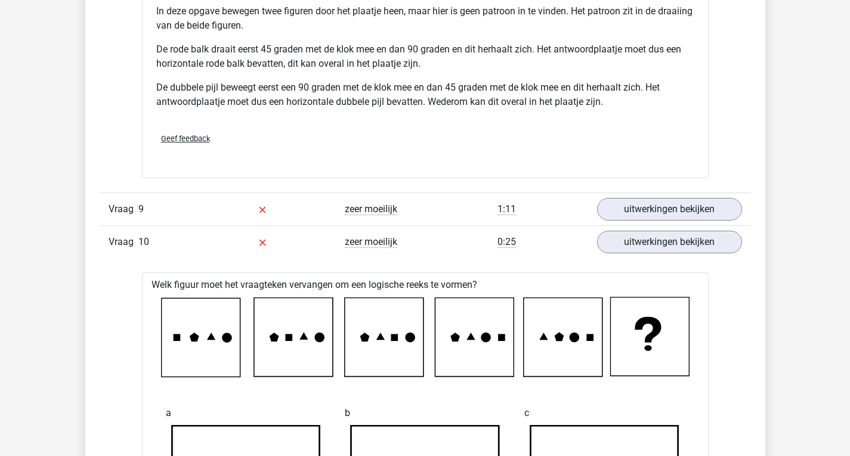
scroll to position [1853, 0]
click at [689, 237] on link "uitwerkingen bekijken" at bounding box center [669, 243] width 166 height 26
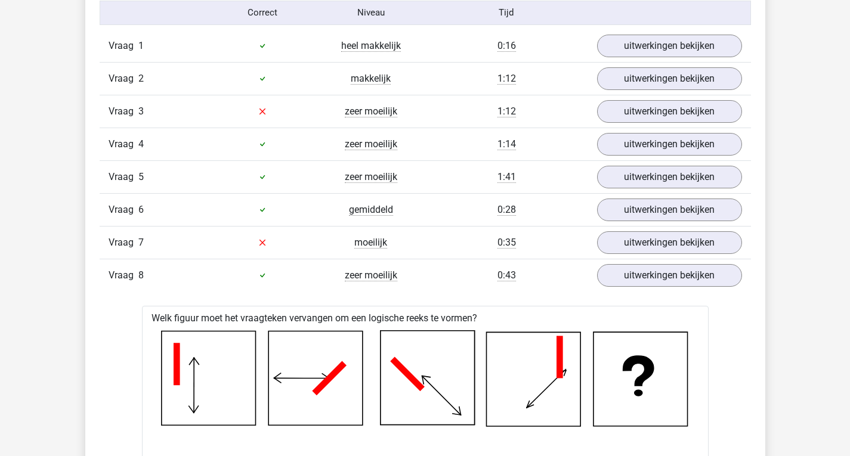
scroll to position [986, 0]
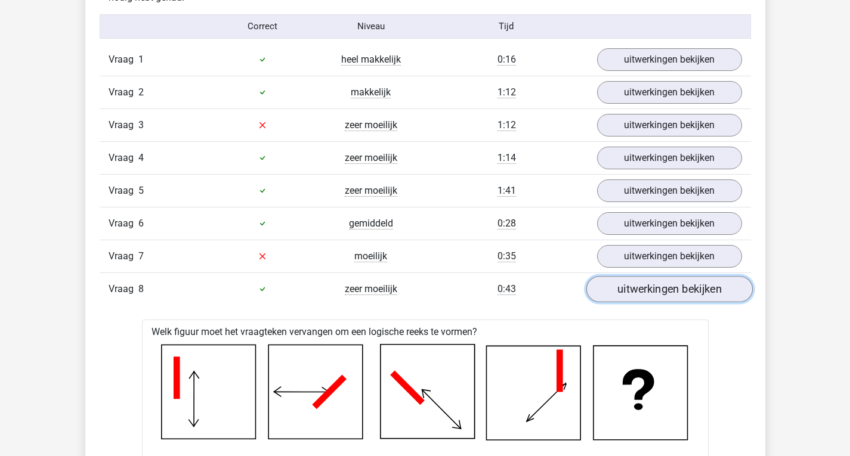
click at [657, 286] on link "uitwerkingen bekijken" at bounding box center [669, 289] width 166 height 26
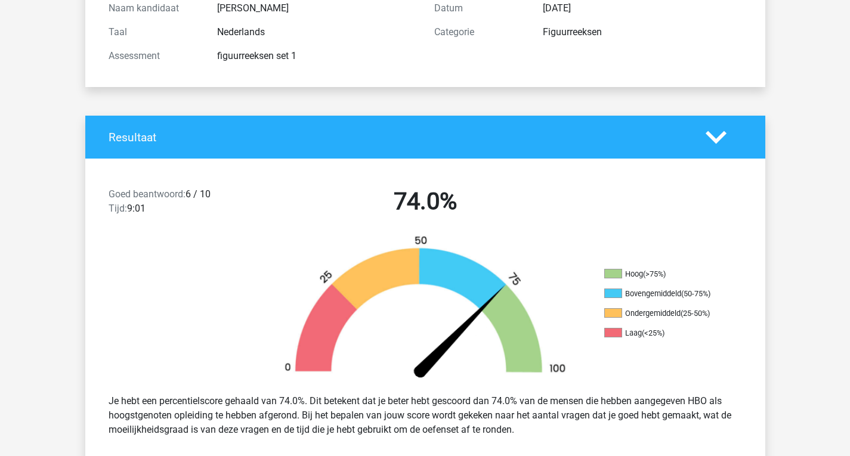
scroll to position [0, 0]
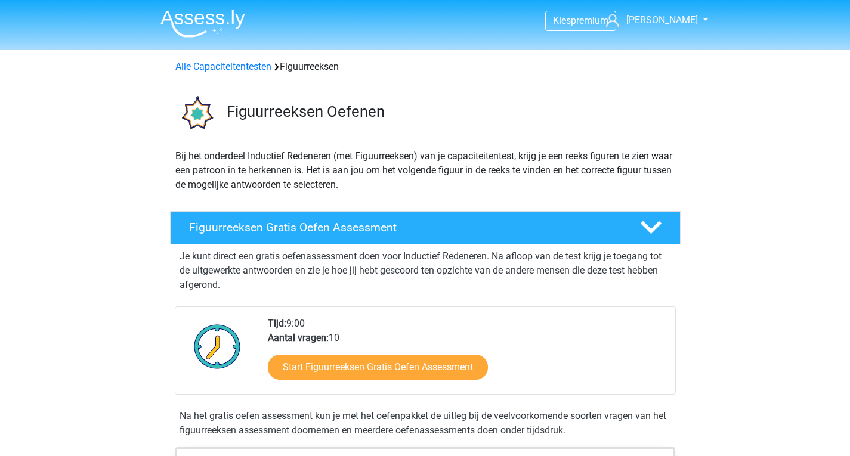
scroll to position [849, 0]
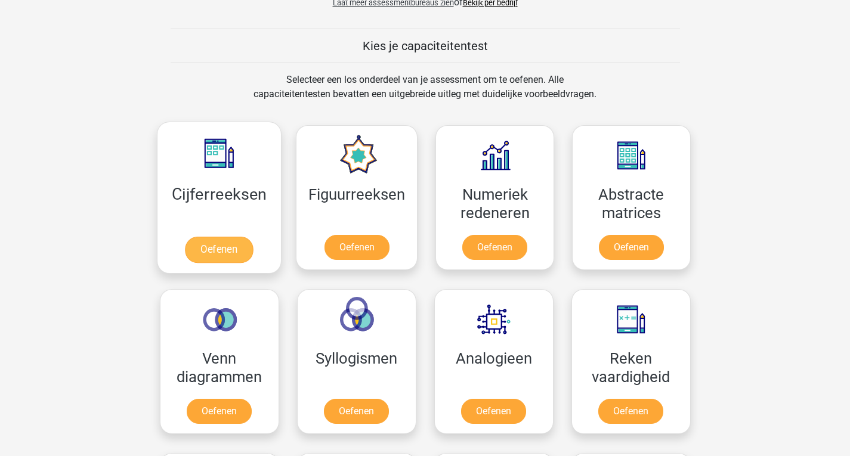
scroll to position [410, 0]
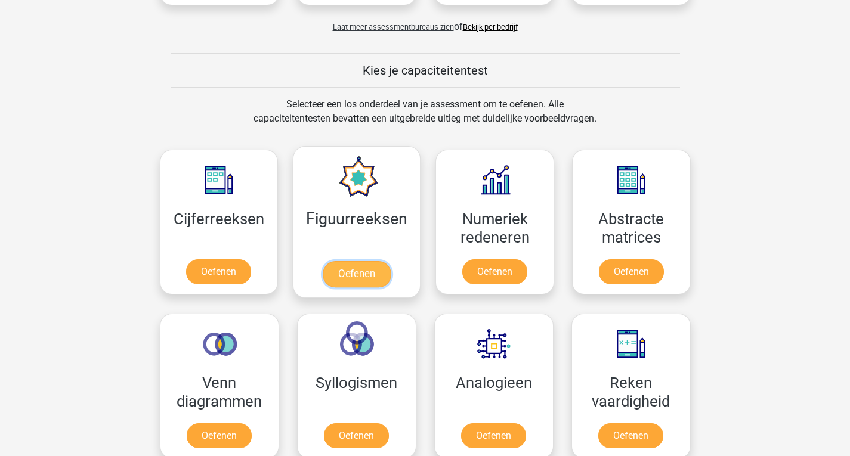
click at [361, 266] on link "Oefenen" at bounding box center [357, 274] width 68 height 26
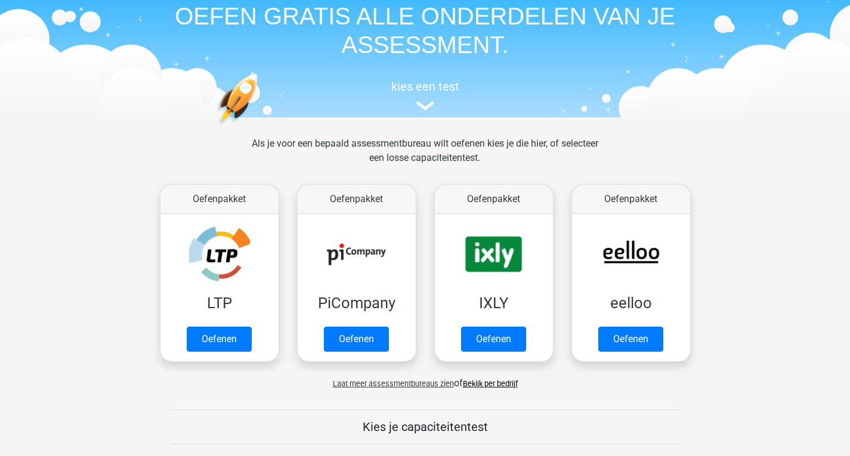
scroll to position [52, 0]
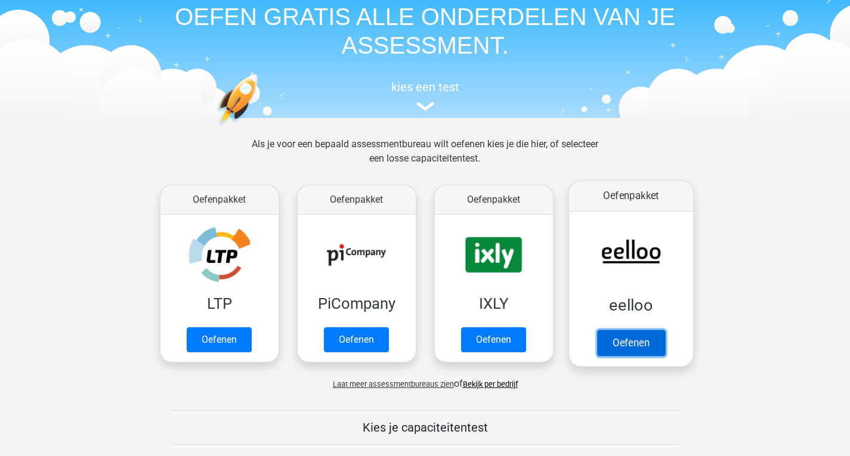
click at [664, 346] on link "Oefenen" at bounding box center [630, 343] width 68 height 26
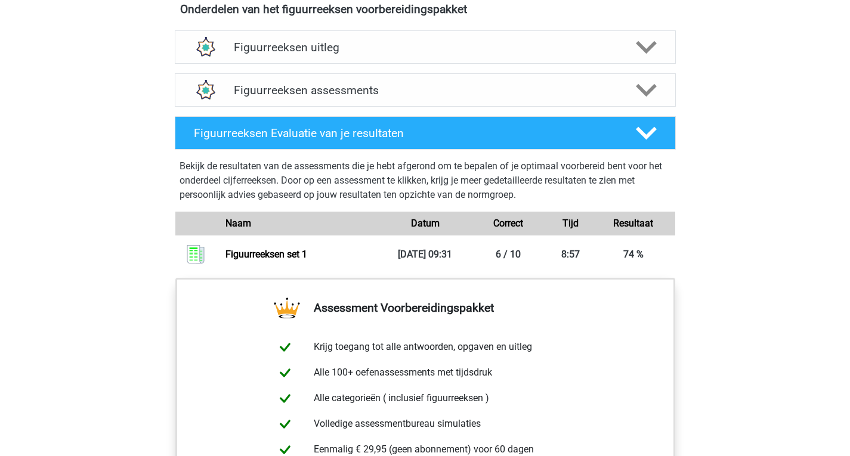
scroll to position [675, 0]
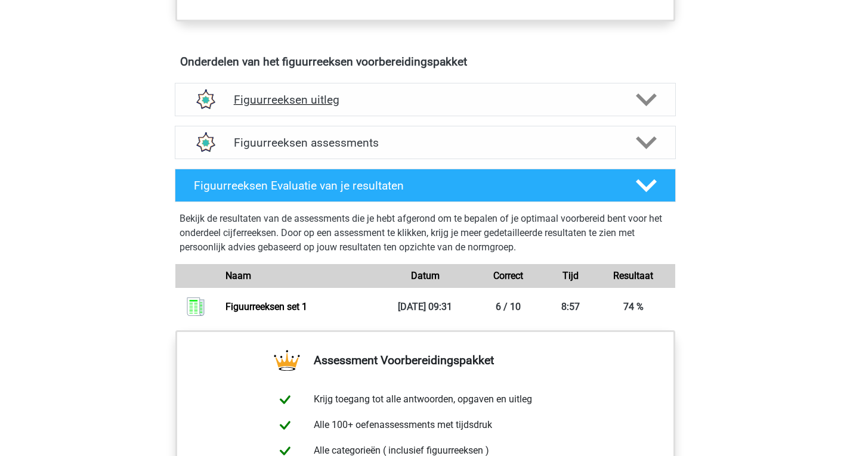
click at [426, 98] on h4 "Figuurreeksen uitleg" at bounding box center [425, 100] width 383 height 14
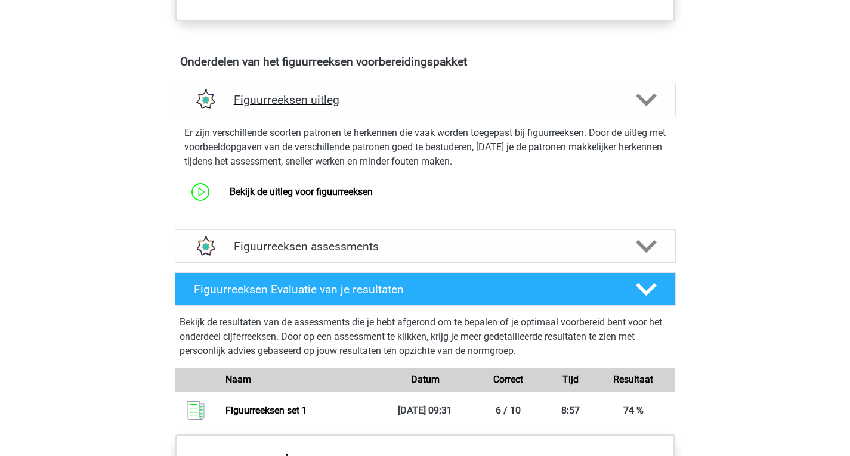
click at [426, 98] on h4 "Figuurreeksen uitleg" at bounding box center [425, 100] width 383 height 14
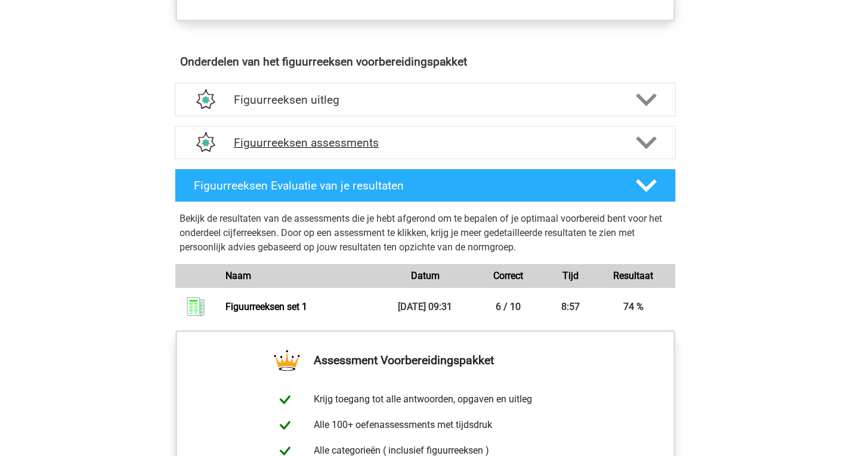
click at [402, 149] on h4 "Figuurreeksen assessments" at bounding box center [425, 143] width 383 height 14
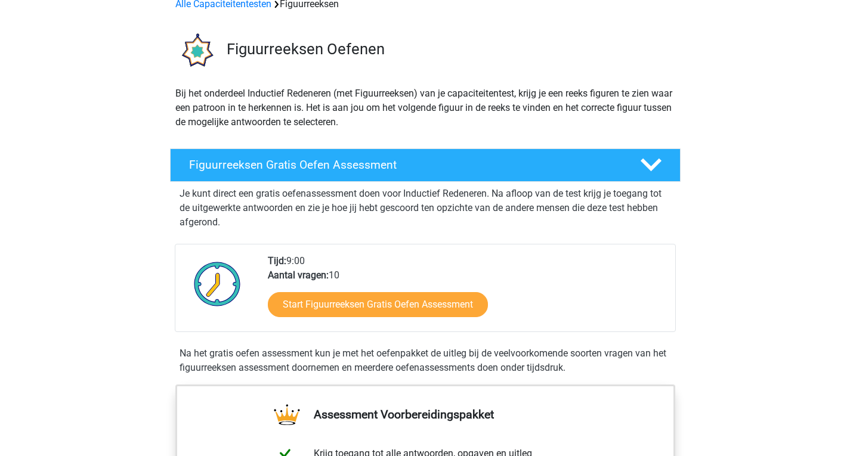
scroll to position [0, 0]
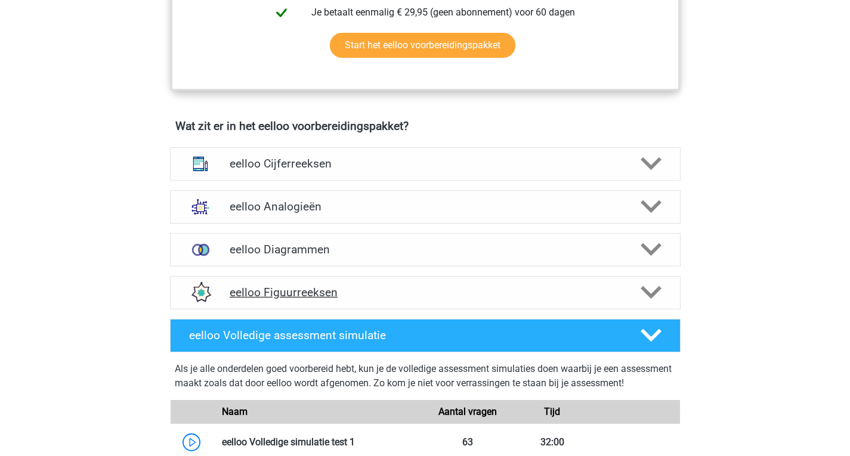
click at [390, 295] on h4 "eelloo Figuurreeksen" at bounding box center [425, 293] width 391 height 14
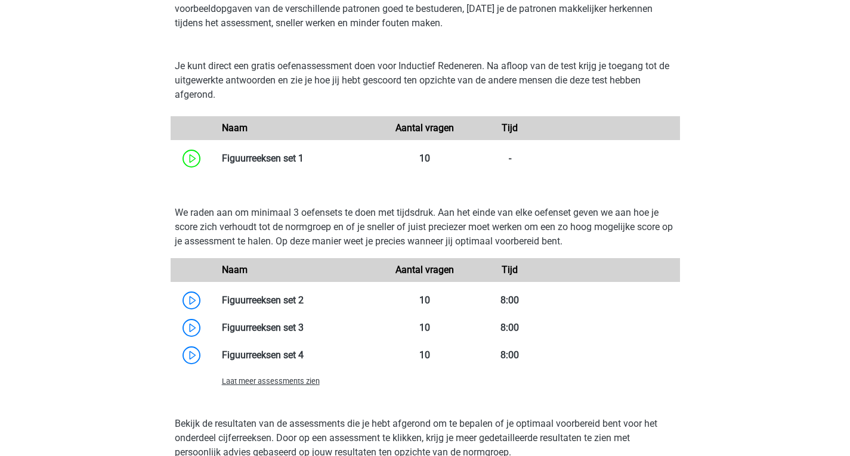
scroll to position [991, 0]
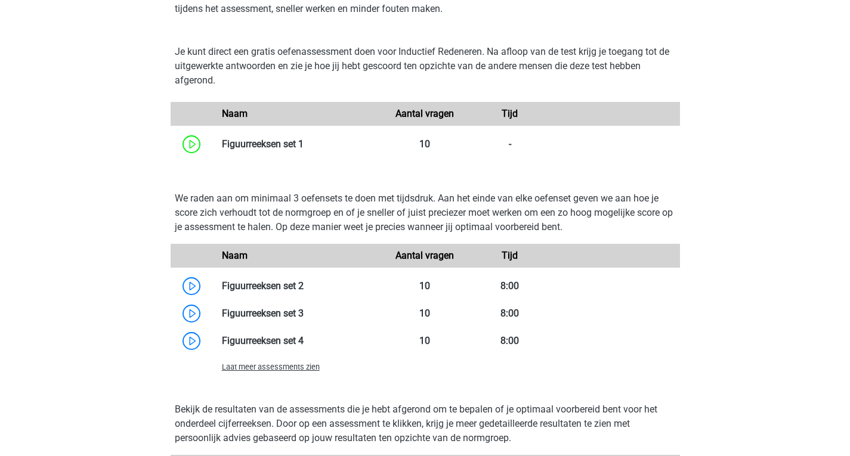
click at [364, 137] on div "Naam Aantal vragen Tijd Figuurreeksen set 1" at bounding box center [425, 130] width 501 height 56
click at [304, 150] on link at bounding box center [304, 143] width 0 height 11
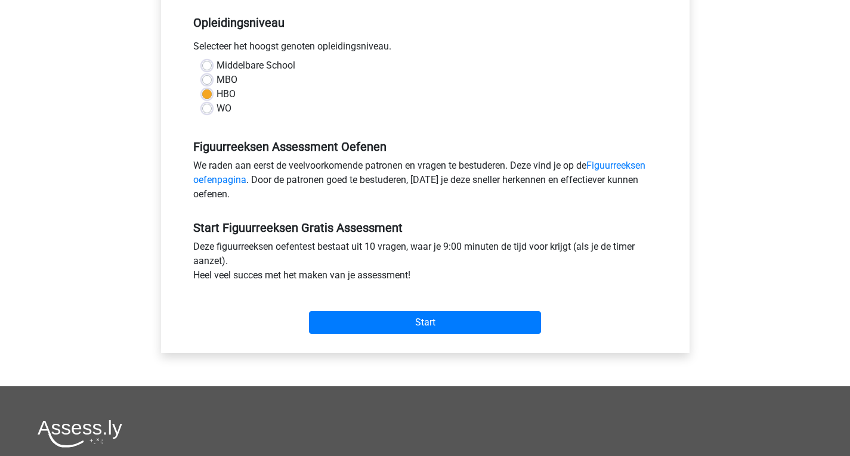
scroll to position [260, 0]
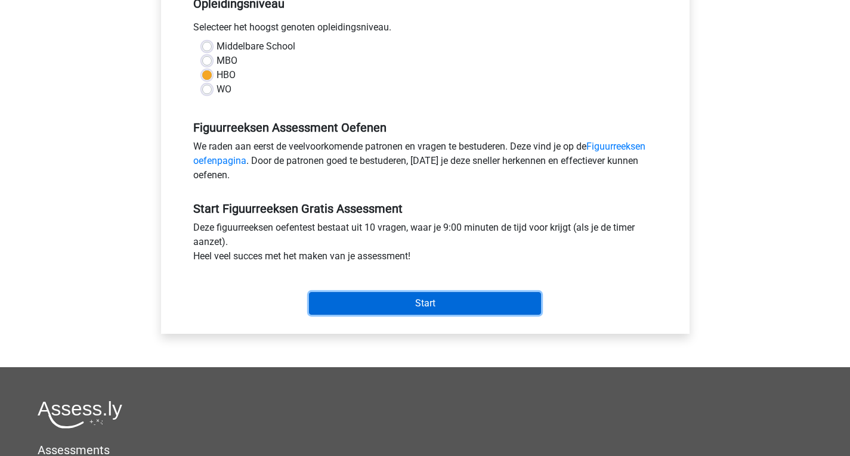
click at [429, 307] on input "Start" at bounding box center [425, 303] width 232 height 23
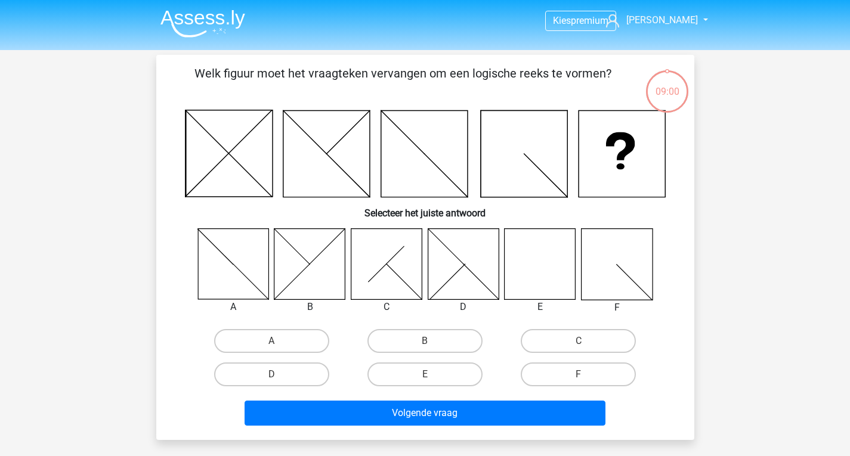
scroll to position [4, 0]
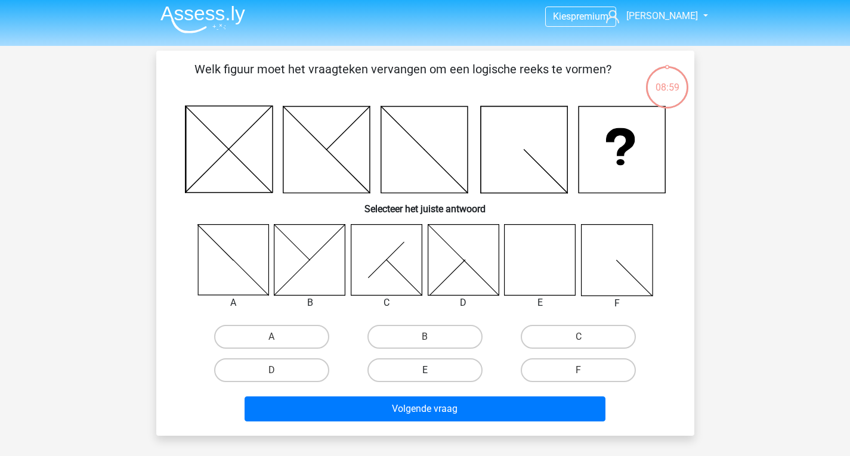
click at [446, 381] on label "E" at bounding box center [424, 370] width 115 height 24
click at [432, 378] on input "E" at bounding box center [429, 374] width 8 height 8
radio input "true"
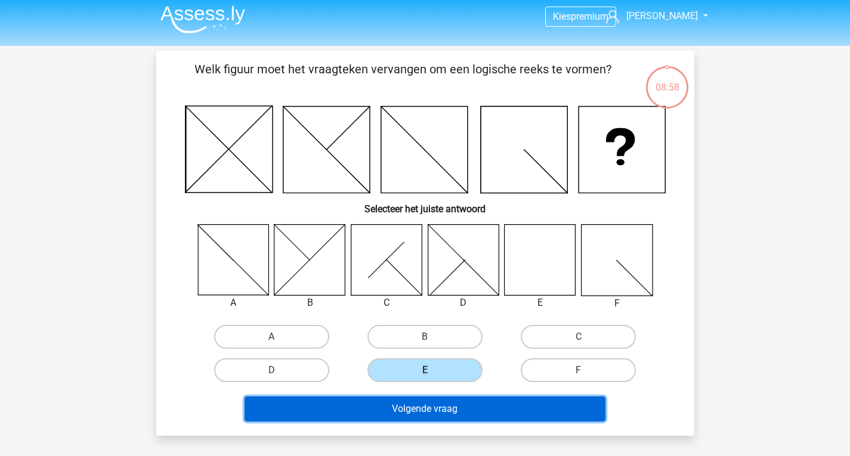
click at [449, 417] on button "Volgende vraag" at bounding box center [425, 409] width 361 height 25
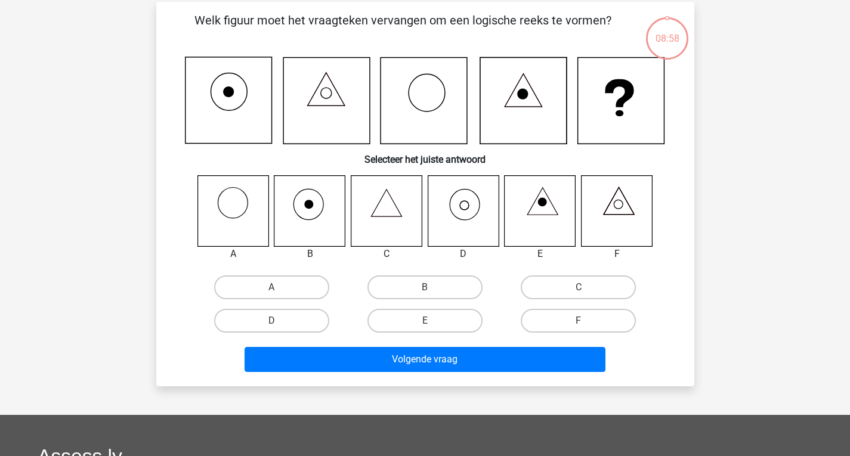
scroll to position [55, 0]
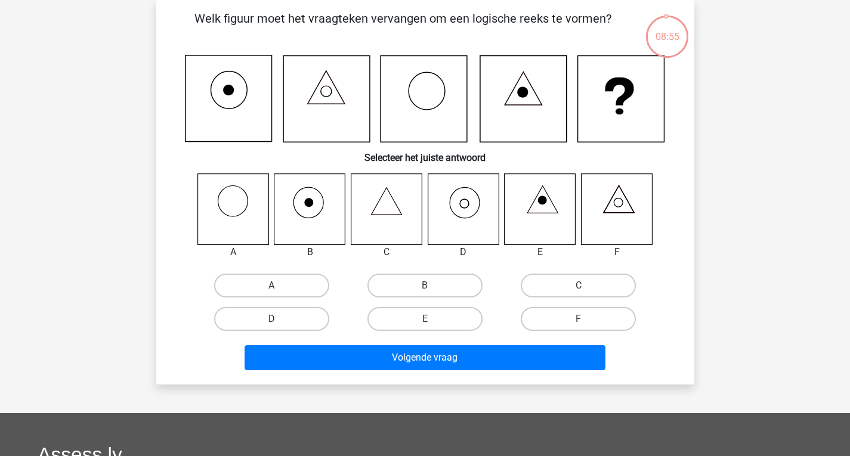
click at [264, 318] on label "D" at bounding box center [271, 319] width 115 height 24
click at [271, 319] on input "D" at bounding box center [275, 323] width 8 height 8
radio input "true"
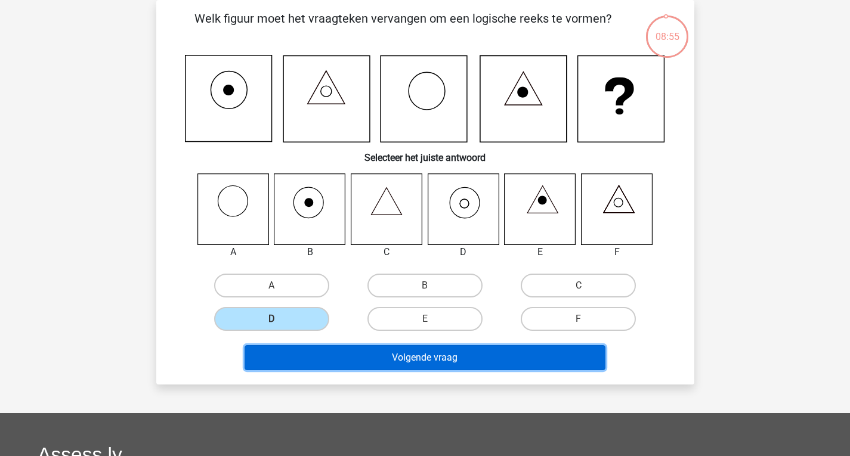
click at [342, 360] on button "Volgende vraag" at bounding box center [425, 357] width 361 height 25
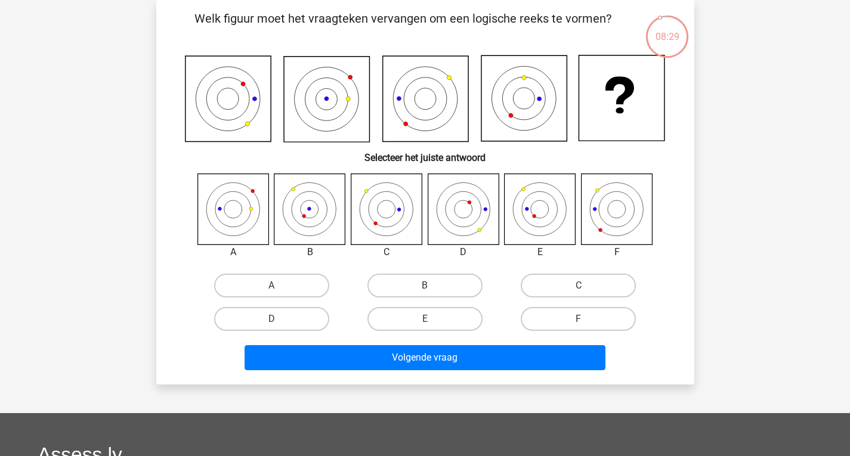
click at [428, 319] on input "E" at bounding box center [429, 323] width 8 height 8
radio input "true"
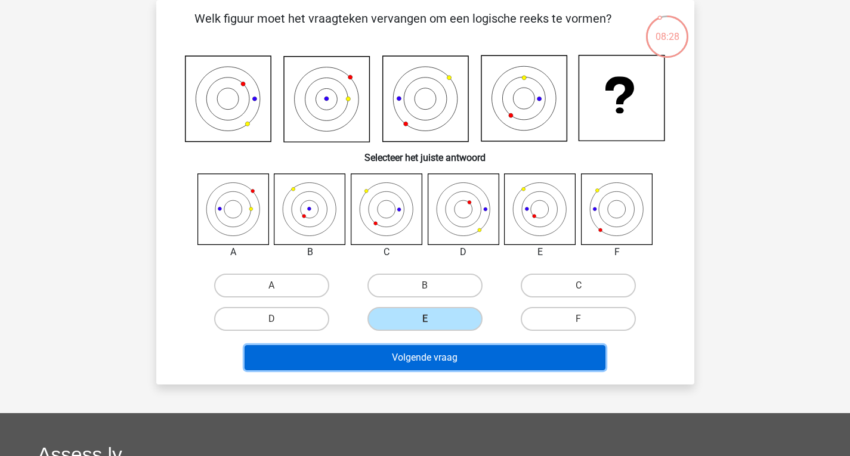
click at [412, 364] on button "Volgende vraag" at bounding box center [425, 357] width 361 height 25
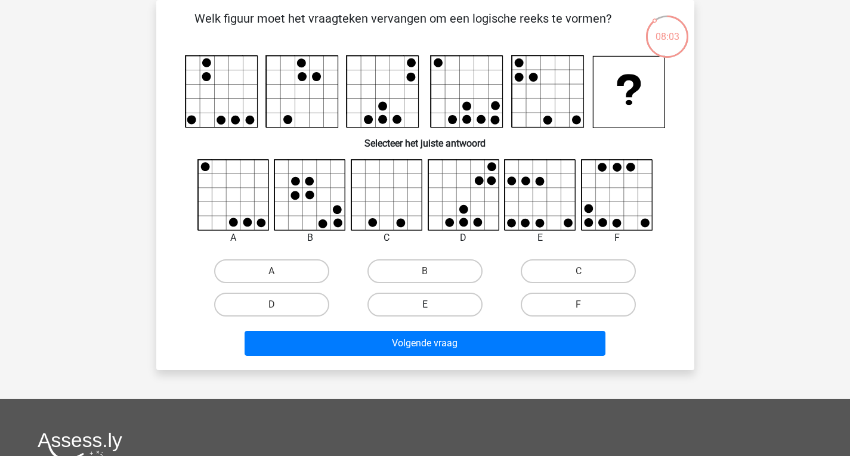
click at [432, 298] on label "E" at bounding box center [424, 305] width 115 height 24
click at [432, 305] on input "E" at bounding box center [429, 309] width 8 height 8
radio input "true"
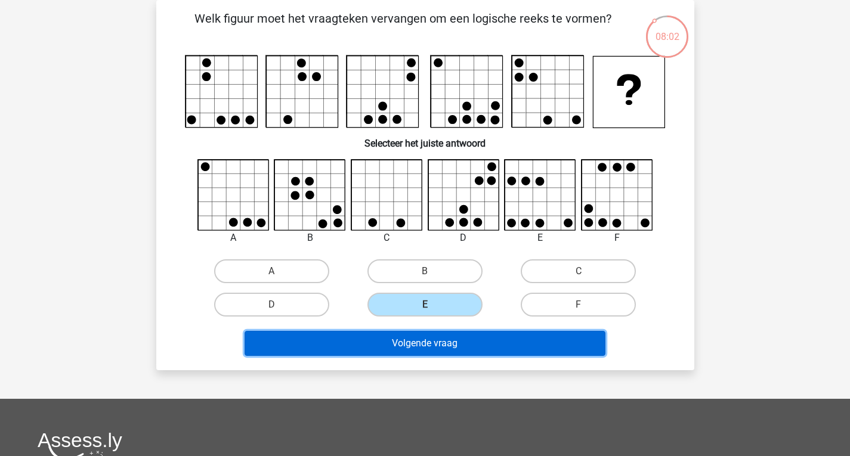
click at [425, 347] on button "Volgende vraag" at bounding box center [425, 343] width 361 height 25
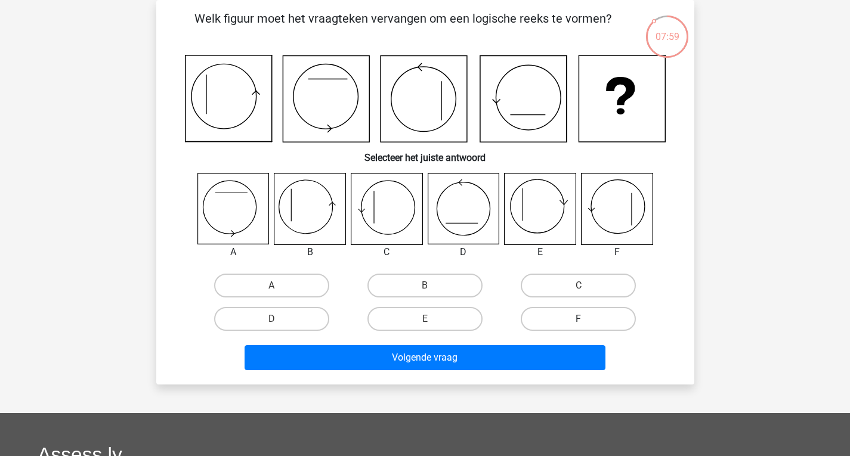
click at [525, 320] on label "F" at bounding box center [578, 319] width 115 height 24
click at [579, 320] on input "F" at bounding box center [583, 323] width 8 height 8
radio input "true"
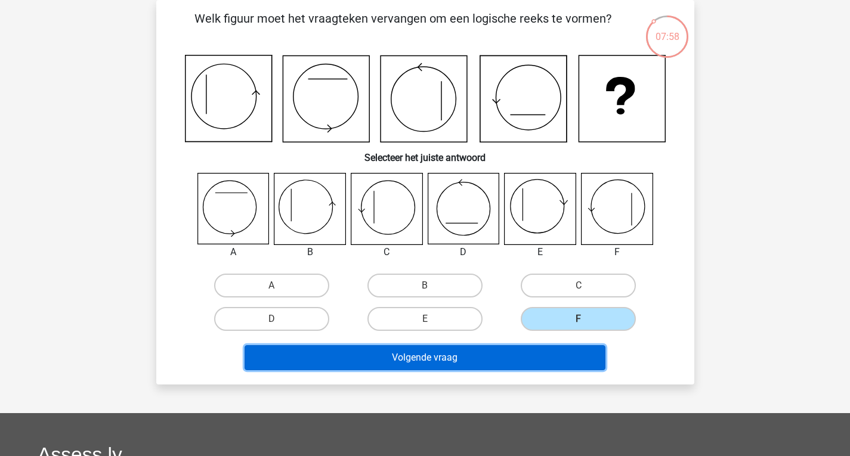
click at [490, 361] on button "Volgende vraag" at bounding box center [425, 357] width 361 height 25
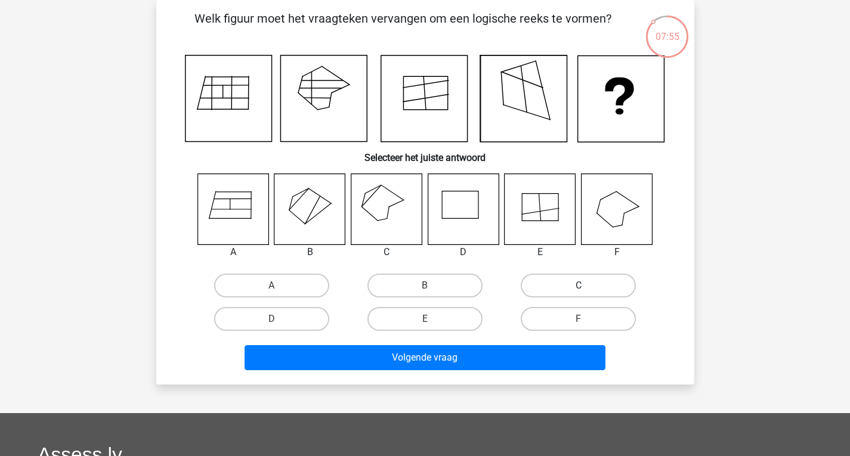
click at [545, 278] on label "C" at bounding box center [578, 286] width 115 height 24
click at [579, 286] on input "C" at bounding box center [583, 290] width 8 height 8
radio input "true"
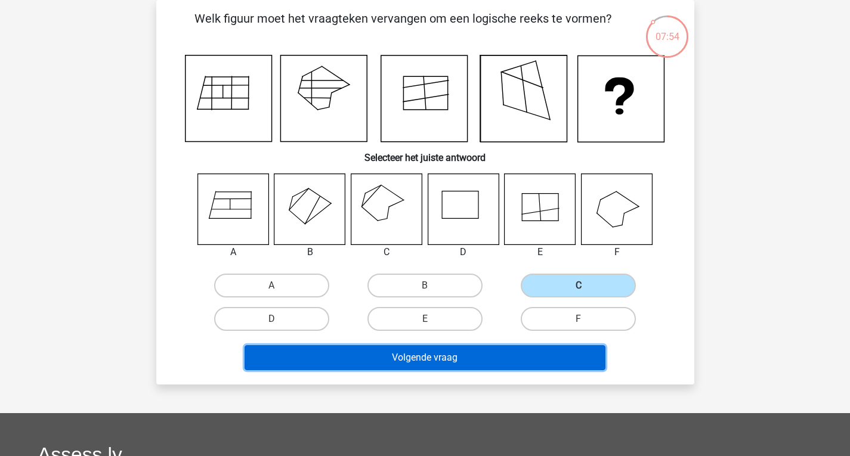
click at [471, 352] on button "Volgende vraag" at bounding box center [425, 357] width 361 height 25
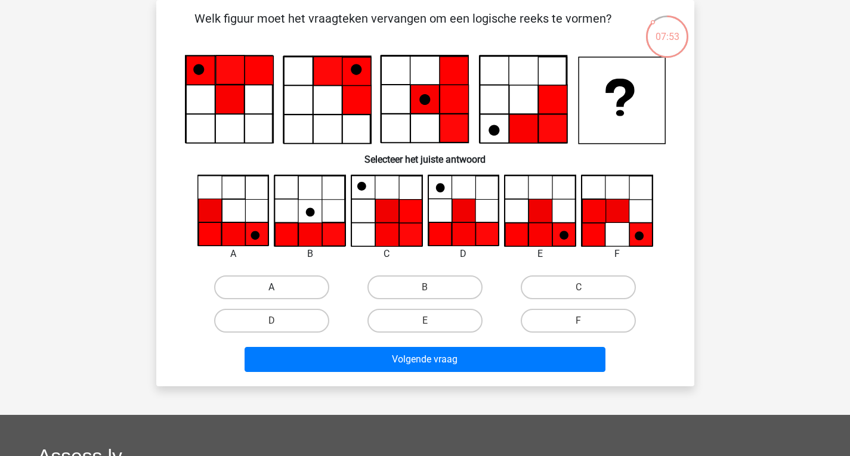
click at [310, 285] on label "A" at bounding box center [271, 288] width 115 height 24
click at [279, 287] on input "A" at bounding box center [275, 291] width 8 height 8
radio input "true"
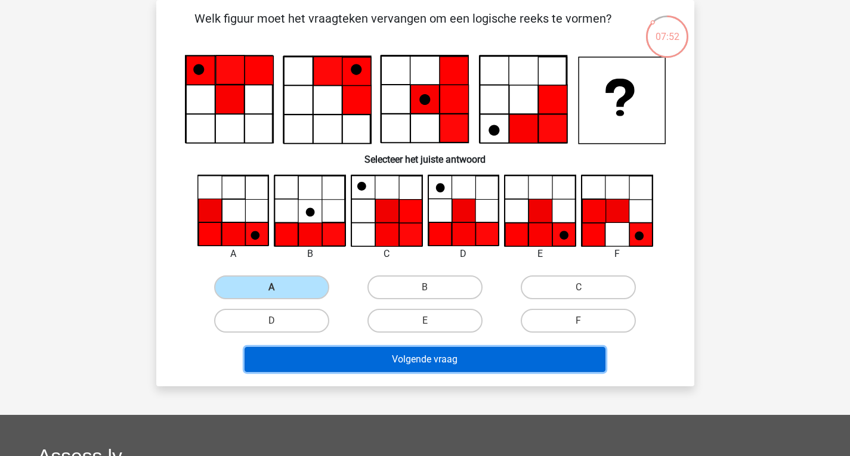
click at [356, 354] on button "Volgende vraag" at bounding box center [425, 359] width 361 height 25
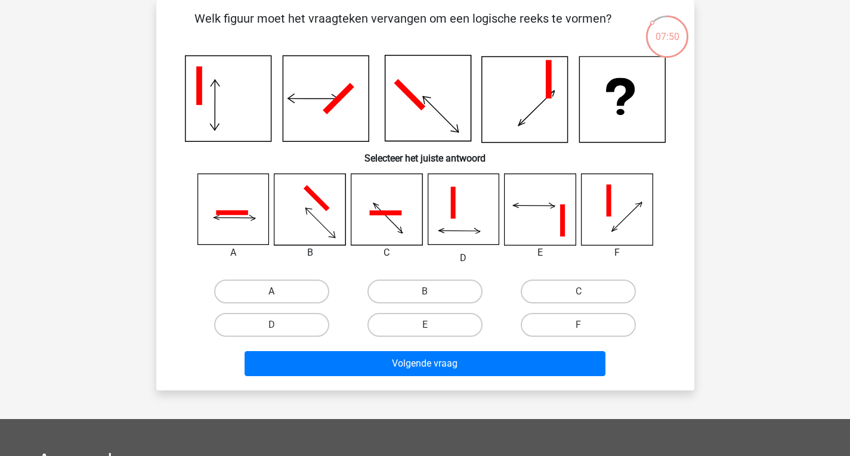
click at [283, 283] on label "A" at bounding box center [271, 292] width 115 height 24
click at [279, 292] on input "A" at bounding box center [275, 296] width 8 height 8
radio input "true"
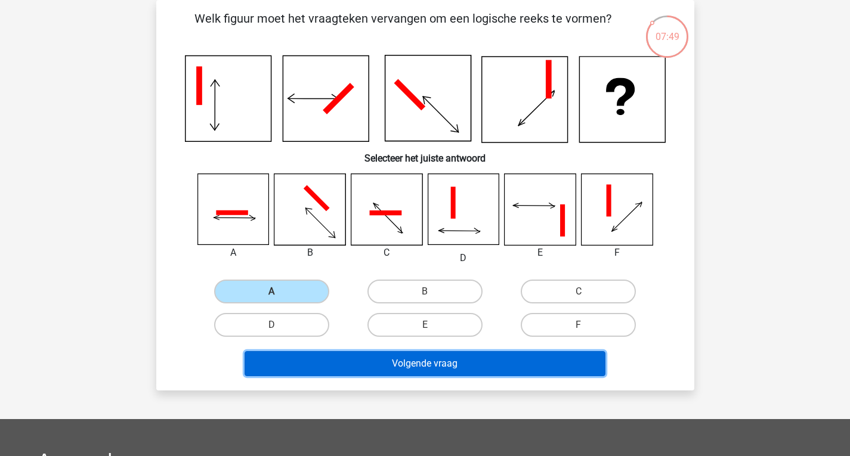
click at [331, 372] on button "Volgende vraag" at bounding box center [425, 363] width 361 height 25
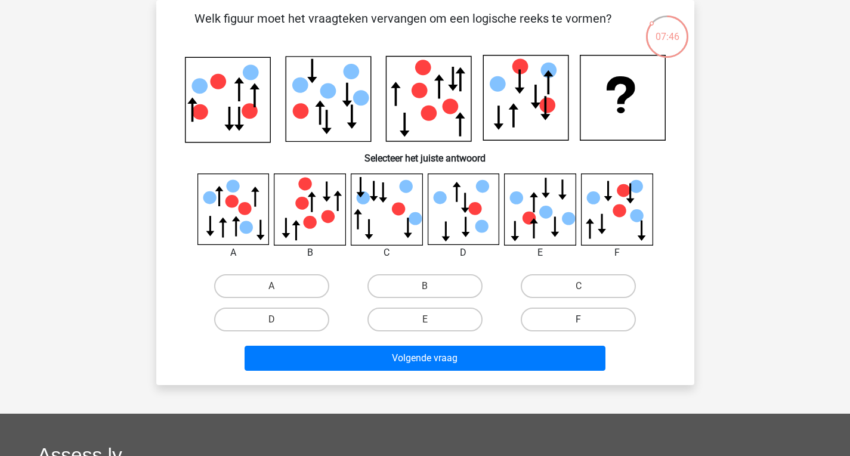
click at [546, 315] on label "F" at bounding box center [578, 320] width 115 height 24
click at [579, 320] on input "F" at bounding box center [583, 324] width 8 height 8
radio input "true"
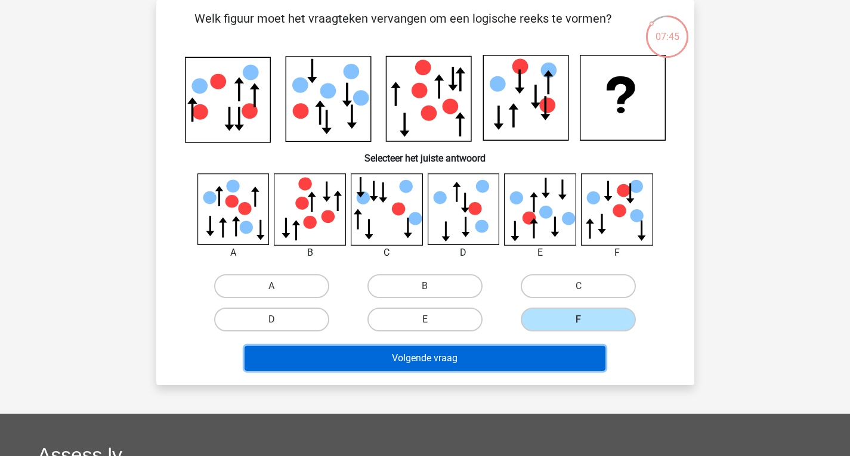
click at [488, 349] on button "Volgende vraag" at bounding box center [425, 358] width 361 height 25
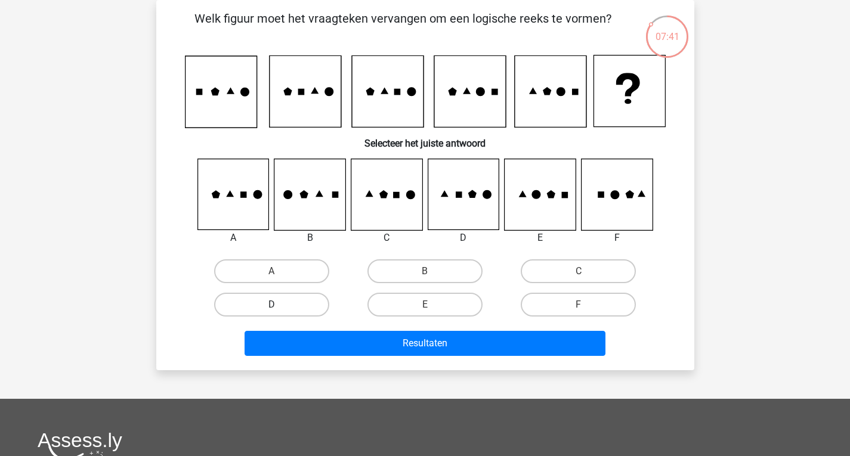
click at [279, 302] on label "D" at bounding box center [271, 305] width 115 height 24
click at [279, 305] on input "D" at bounding box center [275, 309] width 8 height 8
radio input "true"
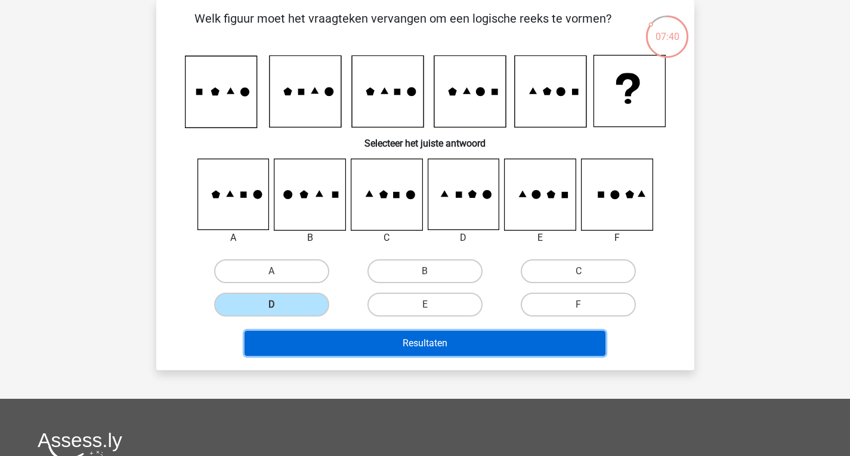
click at [314, 341] on button "Resultaten" at bounding box center [425, 343] width 361 height 25
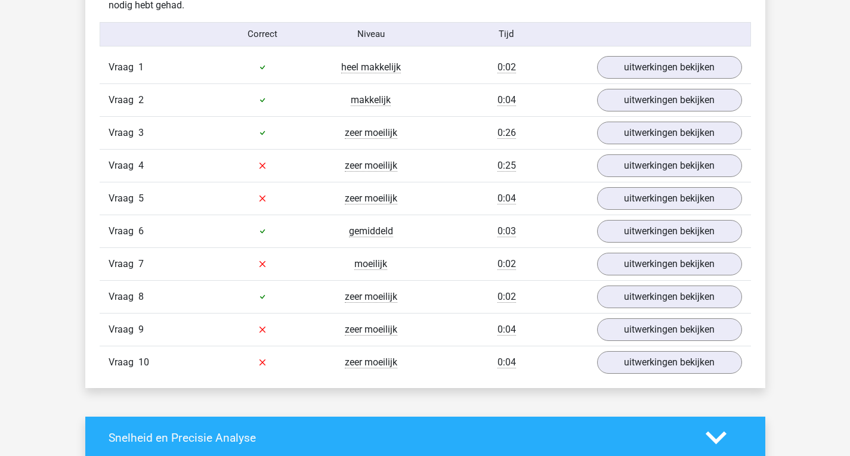
scroll to position [979, 0]
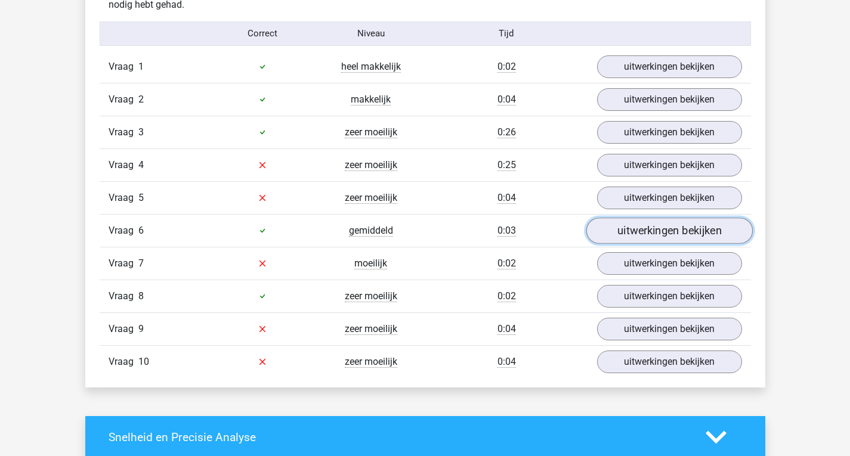
click at [628, 222] on link "uitwerkingen bekijken" at bounding box center [669, 231] width 166 height 26
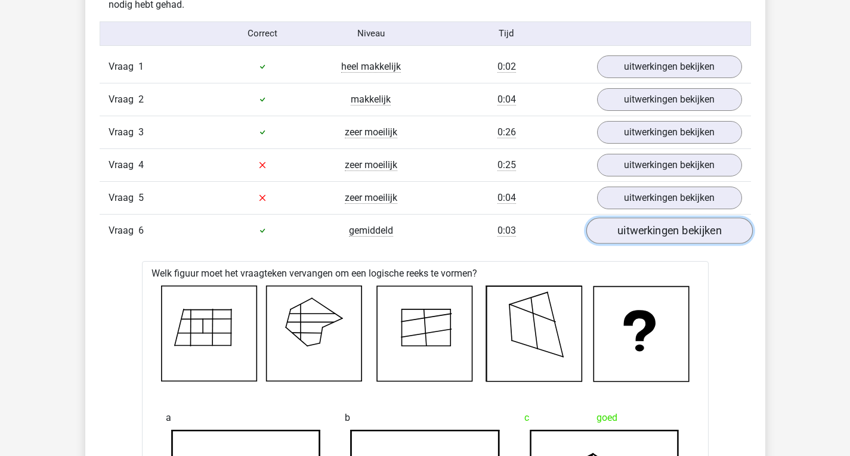
click at [626, 225] on link "uitwerkingen bekijken" at bounding box center [669, 231] width 166 height 26
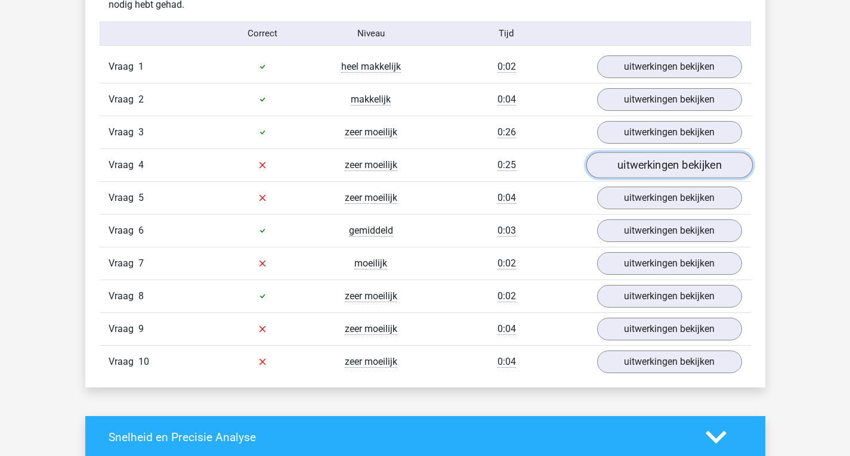
click at [633, 165] on link "uitwerkingen bekijken" at bounding box center [669, 165] width 166 height 26
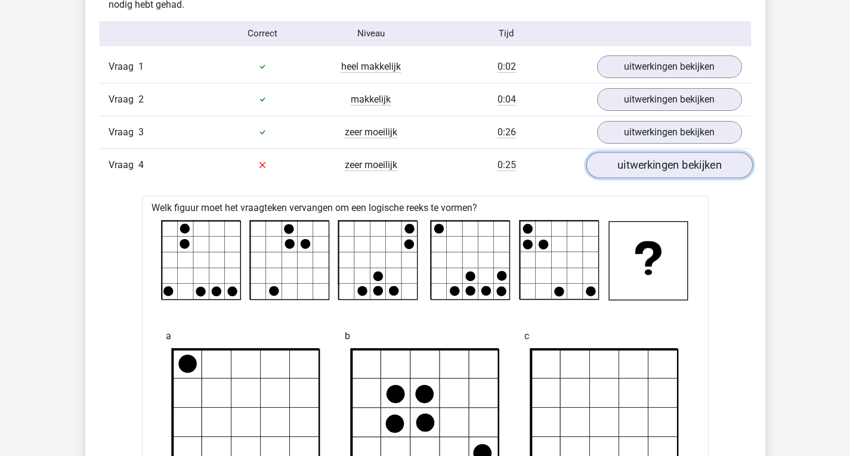
click at [635, 157] on link "uitwerkingen bekijken" at bounding box center [669, 165] width 166 height 26
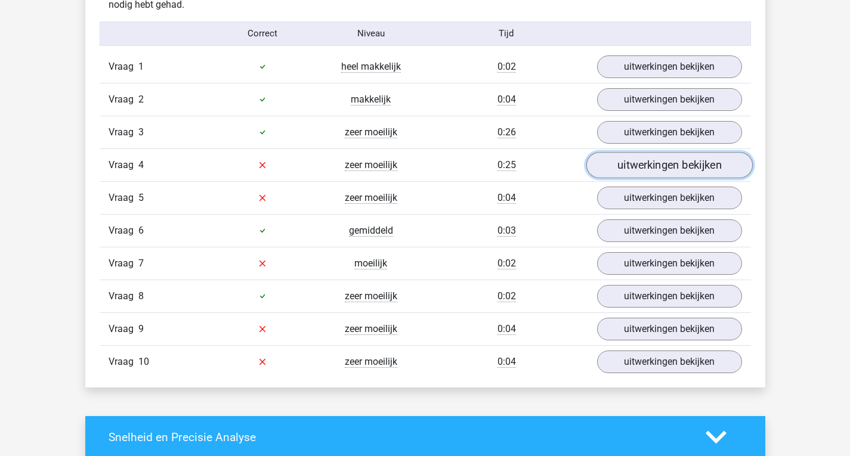
click at [635, 157] on link "uitwerkingen bekijken" at bounding box center [669, 165] width 166 height 26
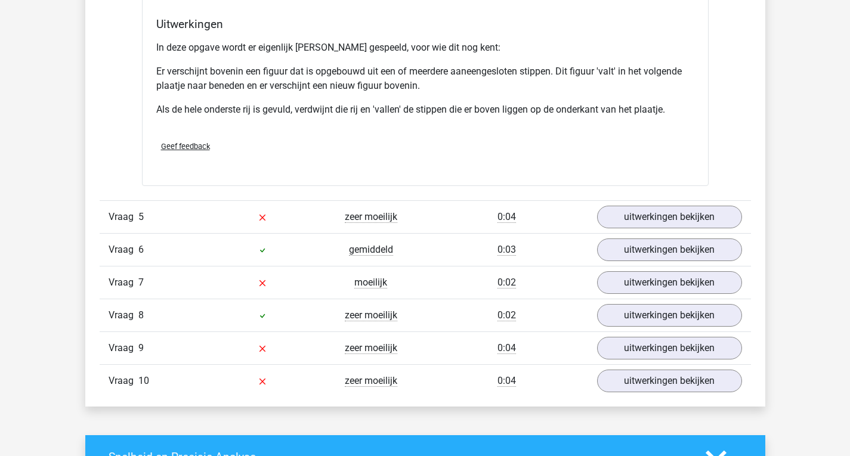
scroll to position [1671, 0]
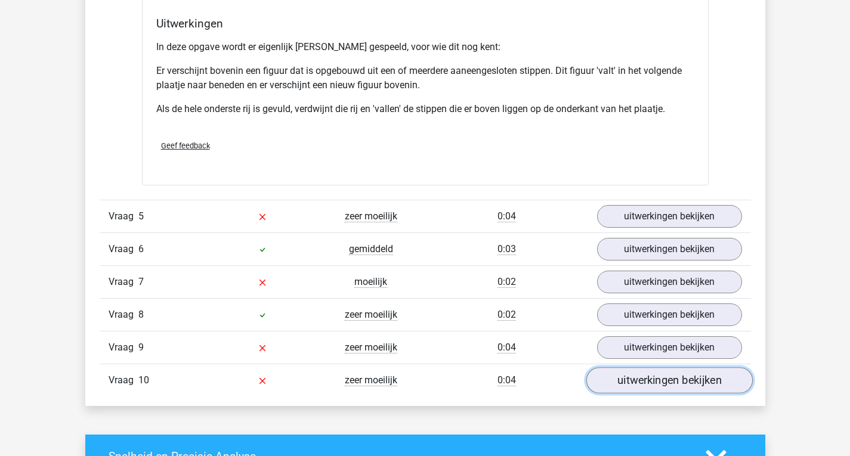
click at [609, 370] on link "uitwerkingen bekijken" at bounding box center [669, 380] width 166 height 26
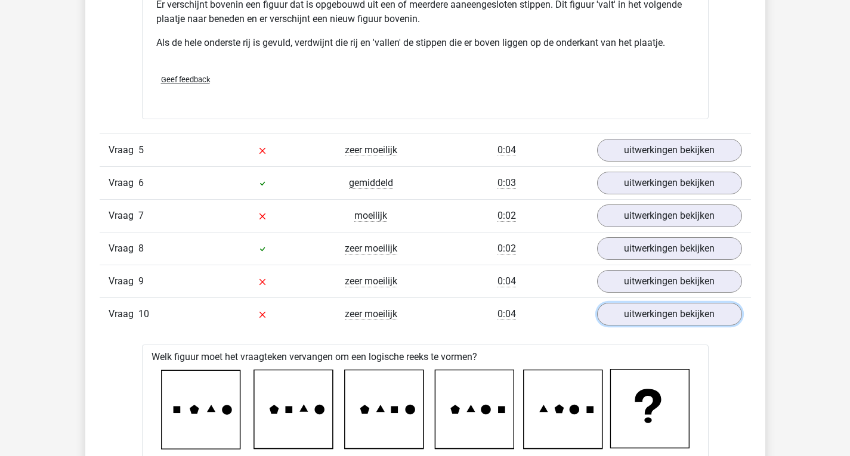
scroll to position [1736, 0]
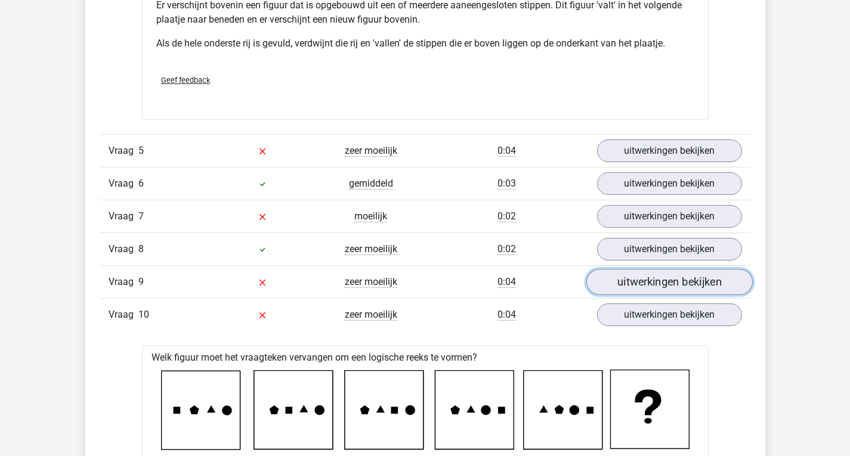
click at [657, 292] on link "uitwerkingen bekijken" at bounding box center [669, 282] width 166 height 26
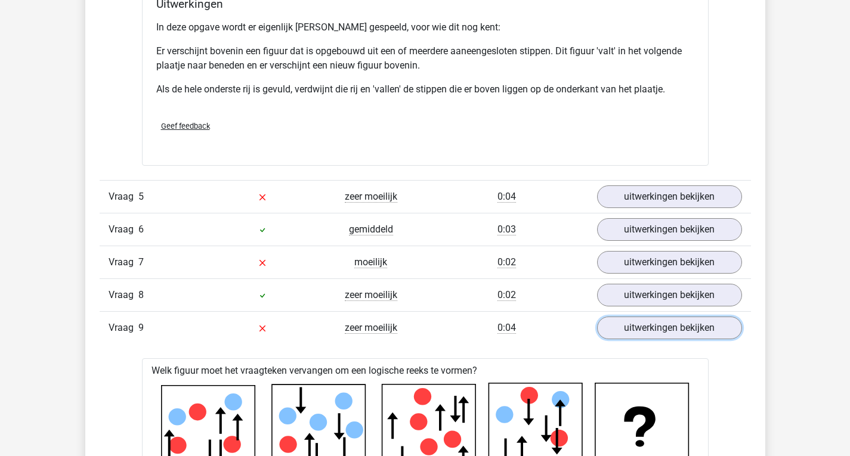
scroll to position [1690, 0]
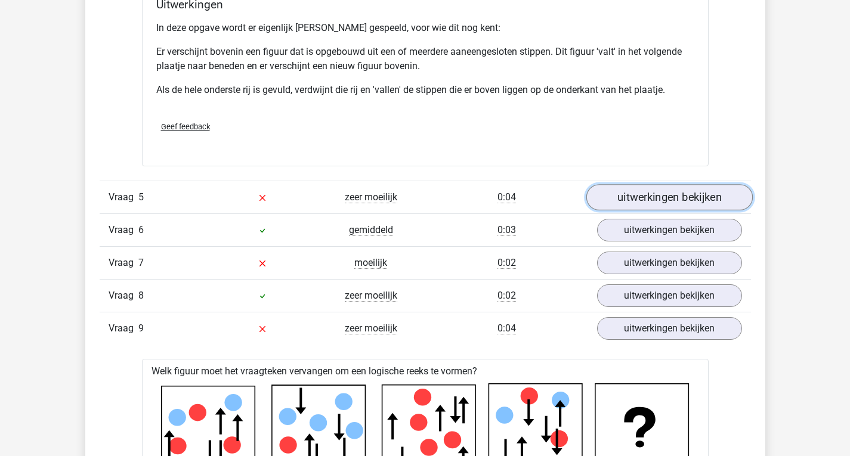
click at [650, 203] on link "uitwerkingen bekijken" at bounding box center [669, 197] width 166 height 26
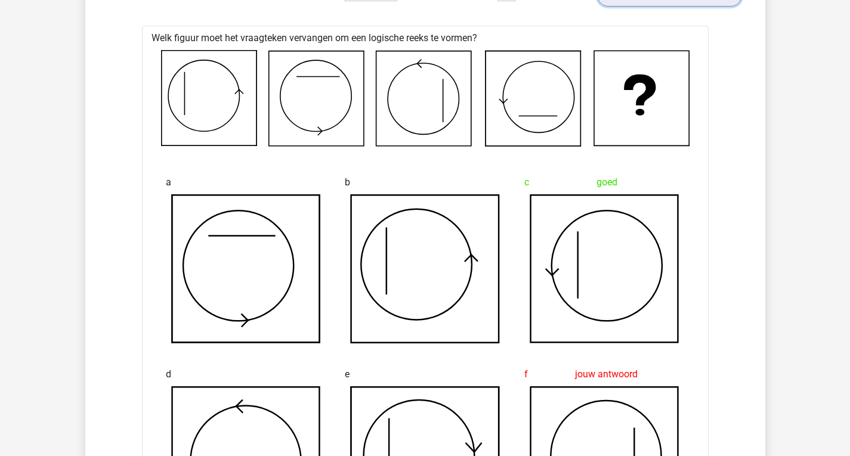
scroll to position [1891, 0]
